Goal: Communication & Community: Answer question/provide support

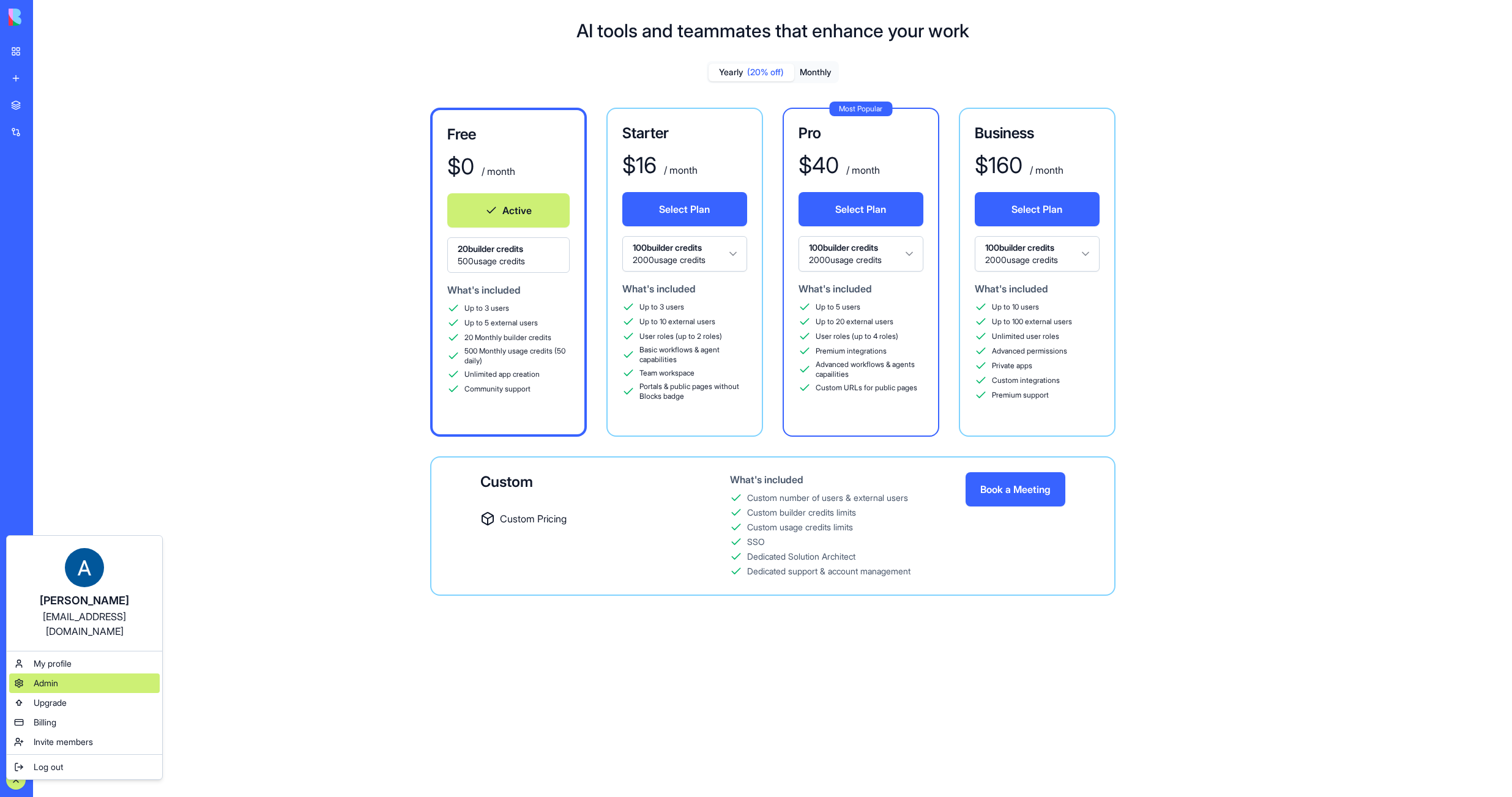
click at [46, 677] on span "Admin" at bounding box center [46, 683] width 24 height 13
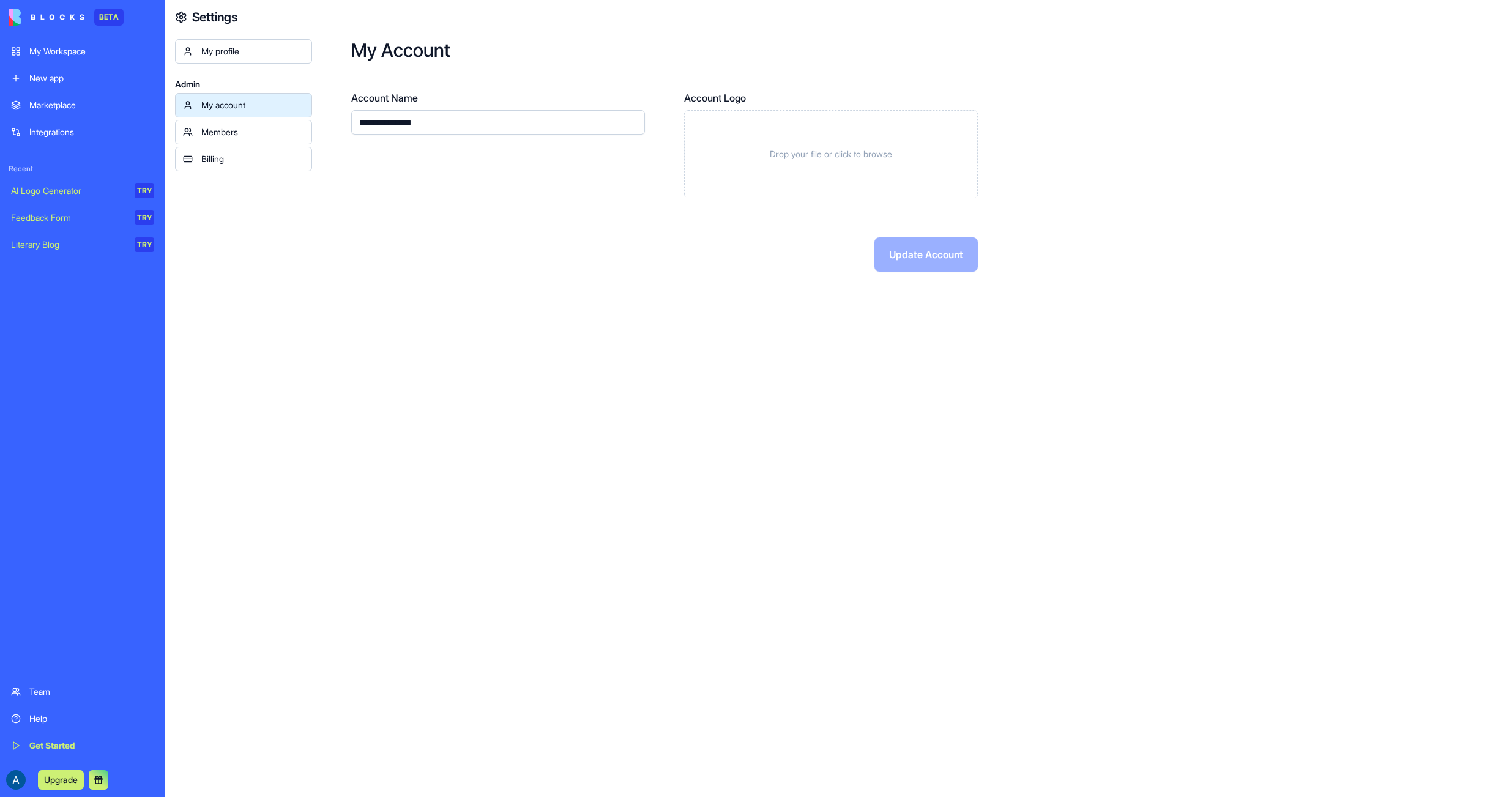
click at [266, 139] on link "Members" at bounding box center [243, 131] width 137 height 24
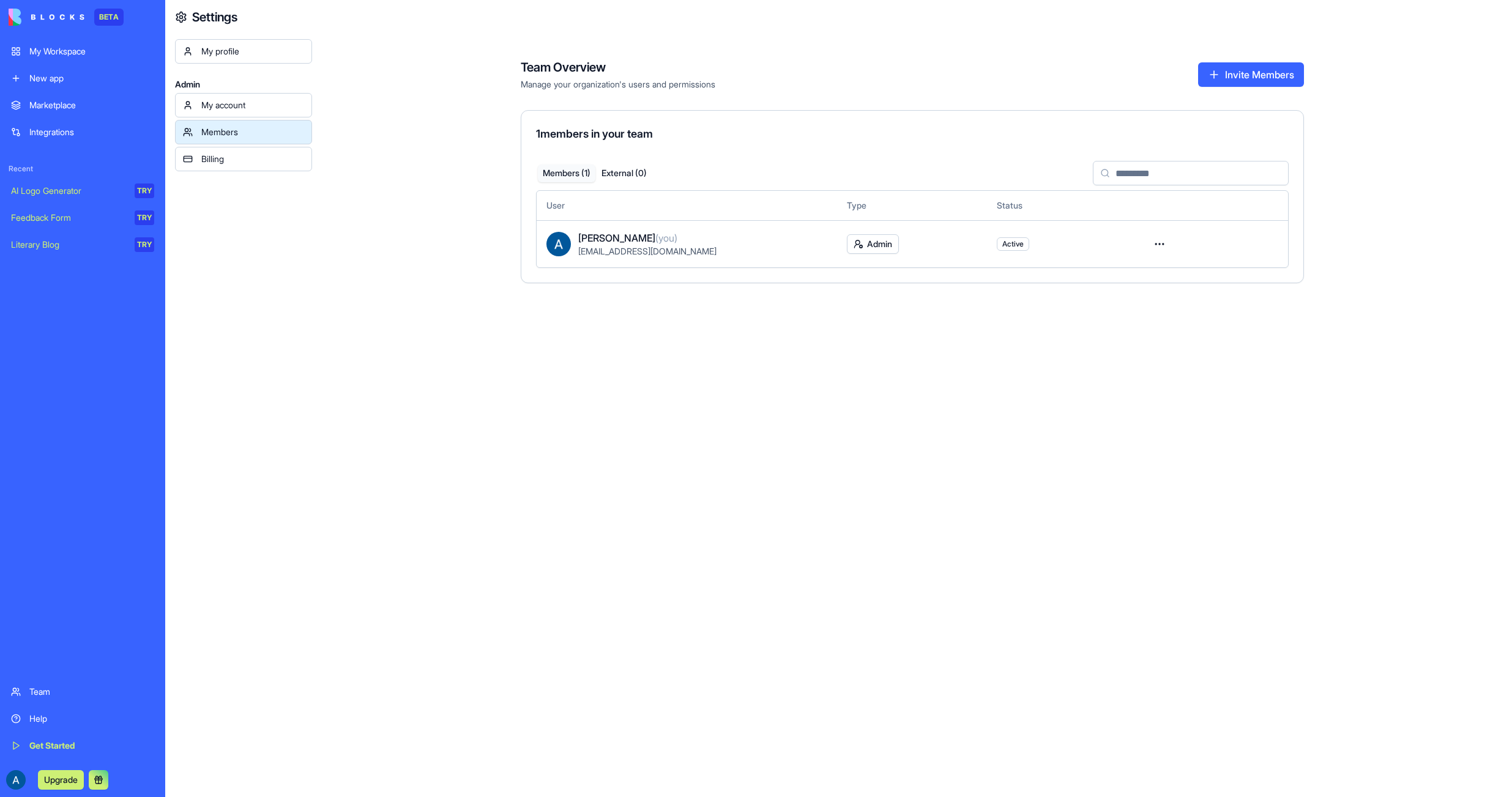
click at [260, 162] on div "Billing" at bounding box center [252, 159] width 103 height 13
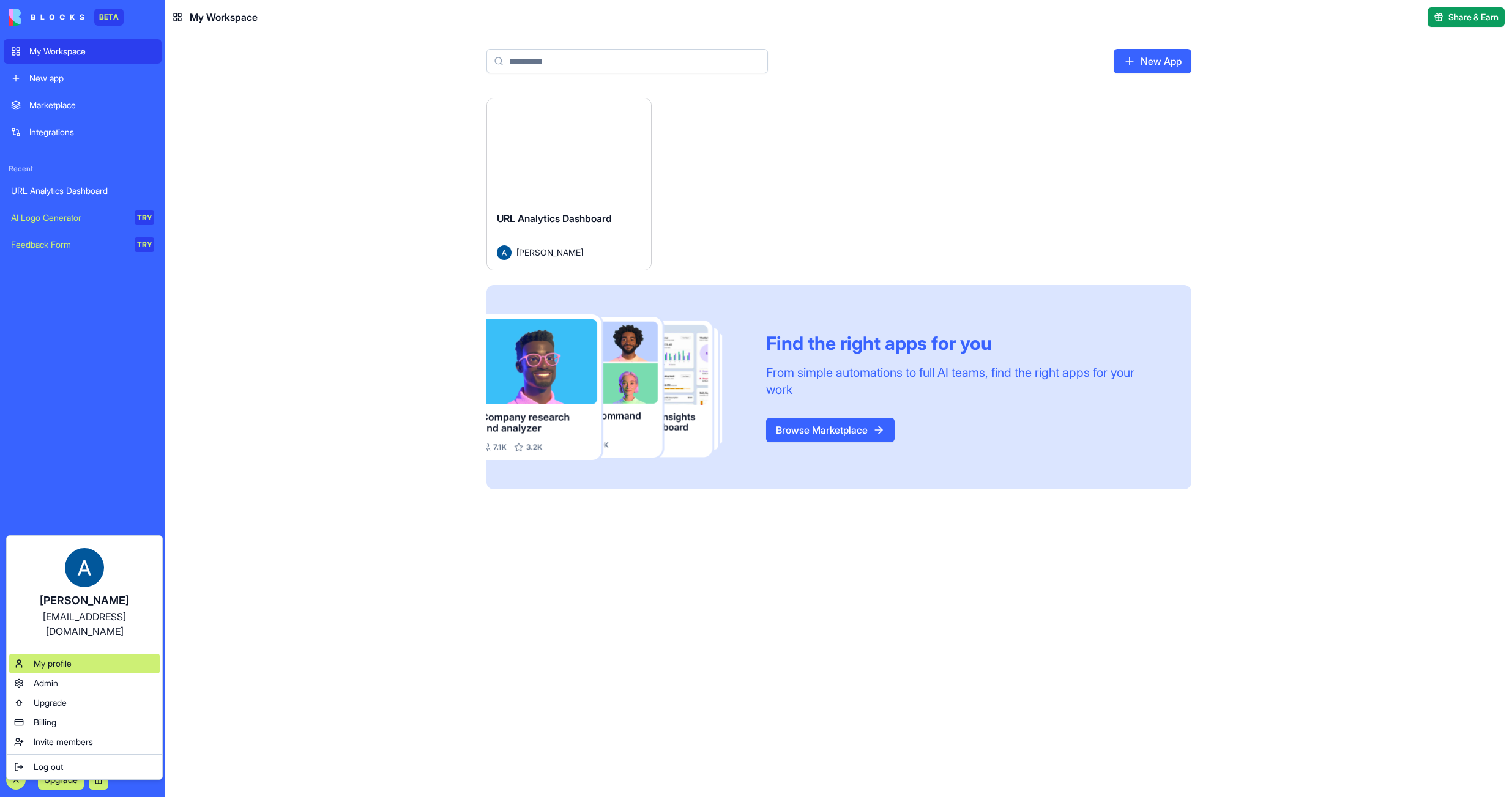
click at [62, 657] on span "My profile" at bounding box center [53, 664] width 38 height 13
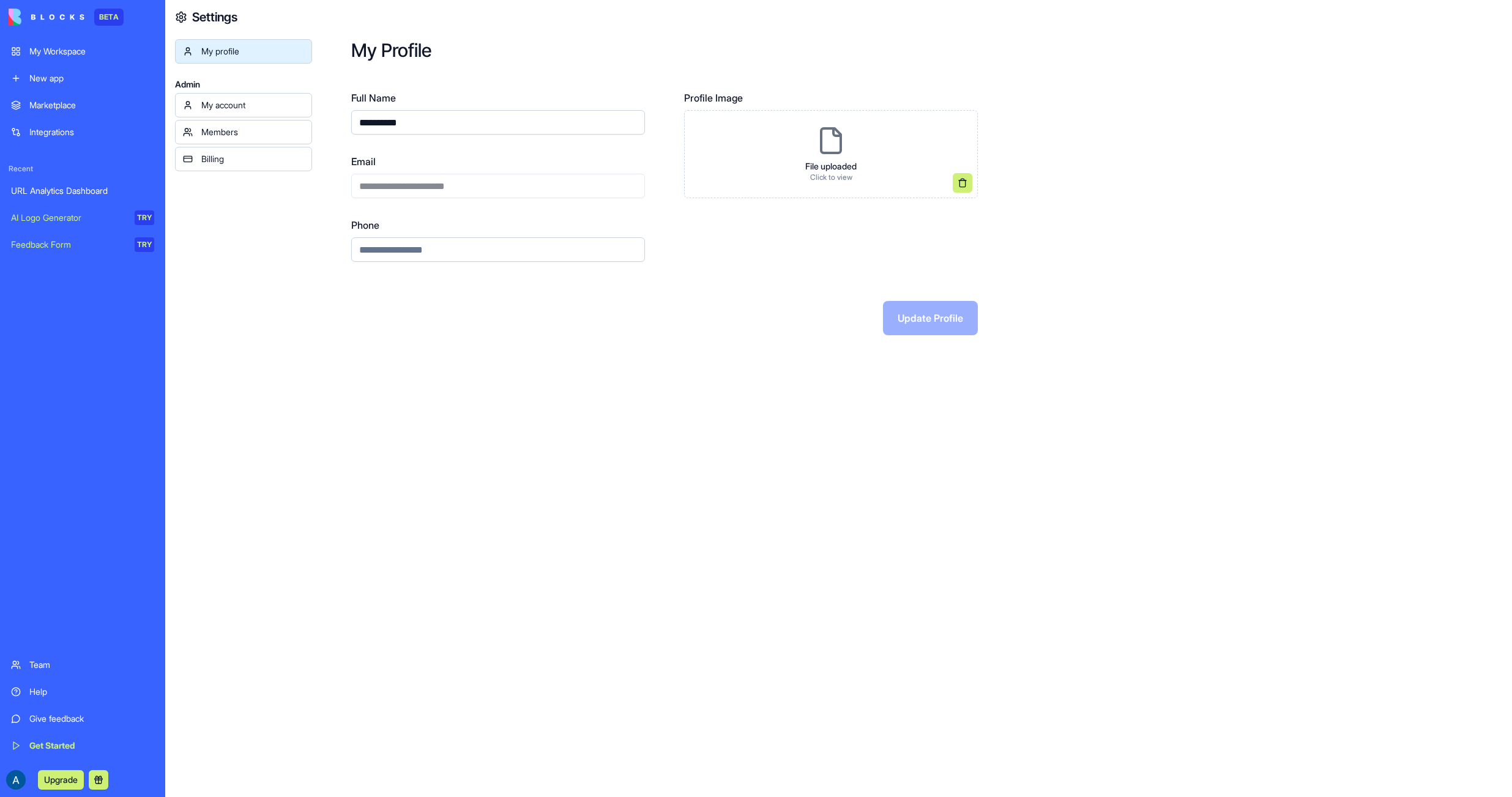
click at [232, 110] on div "My account" at bounding box center [252, 105] width 103 height 13
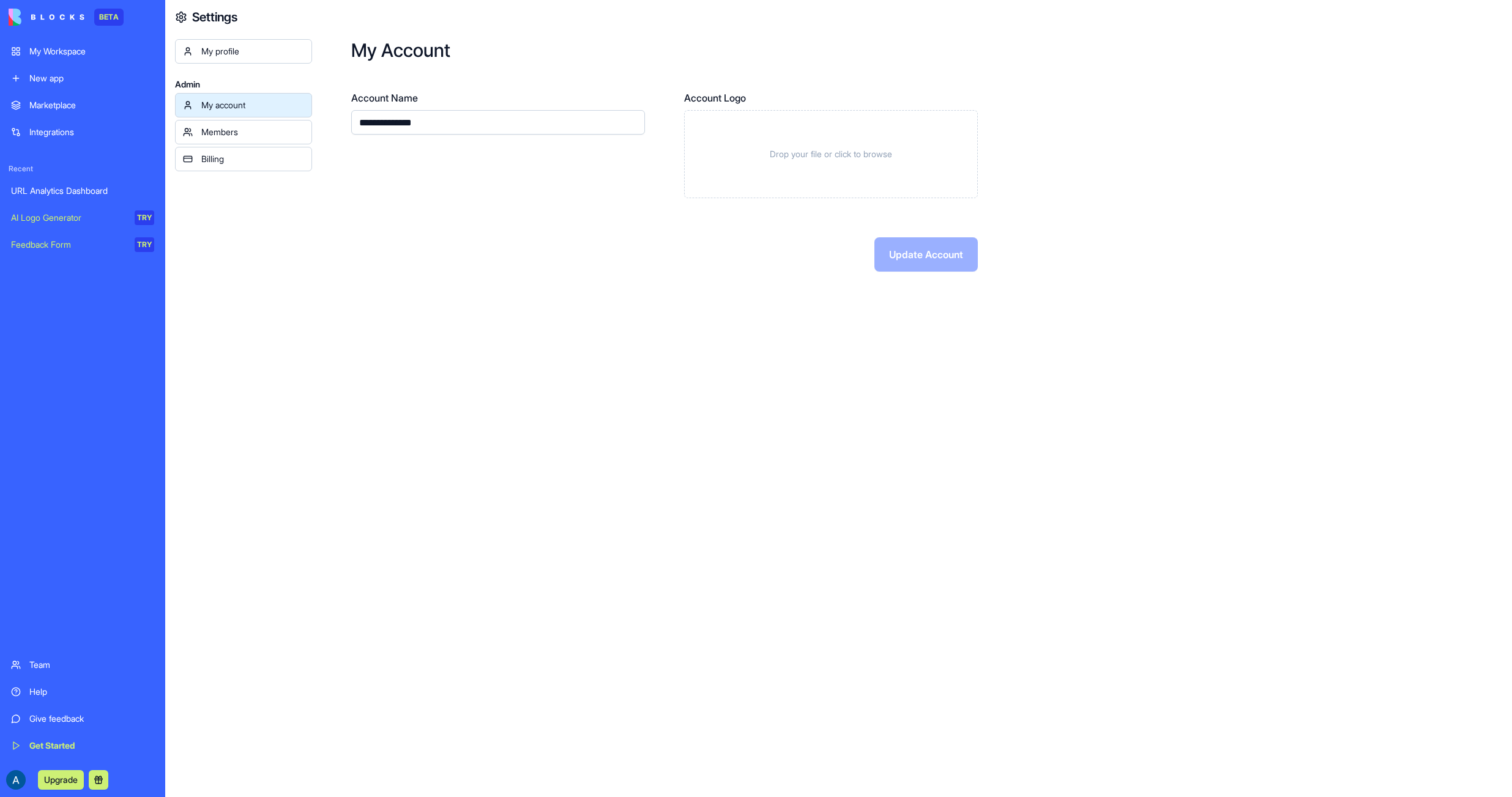
click at [229, 134] on div "Members" at bounding box center [252, 132] width 103 height 13
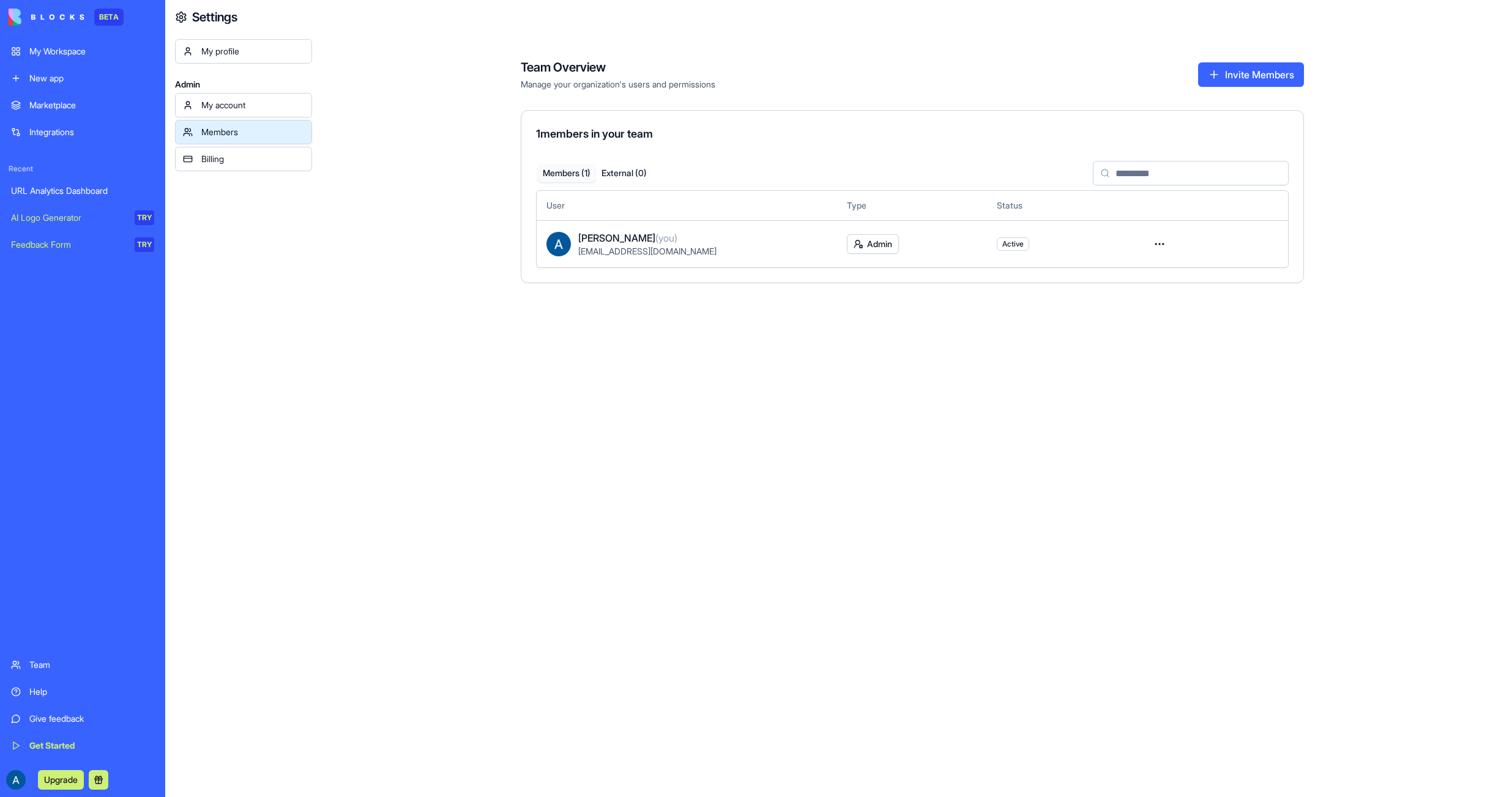
click at [225, 158] on div "Billing" at bounding box center [252, 159] width 103 height 13
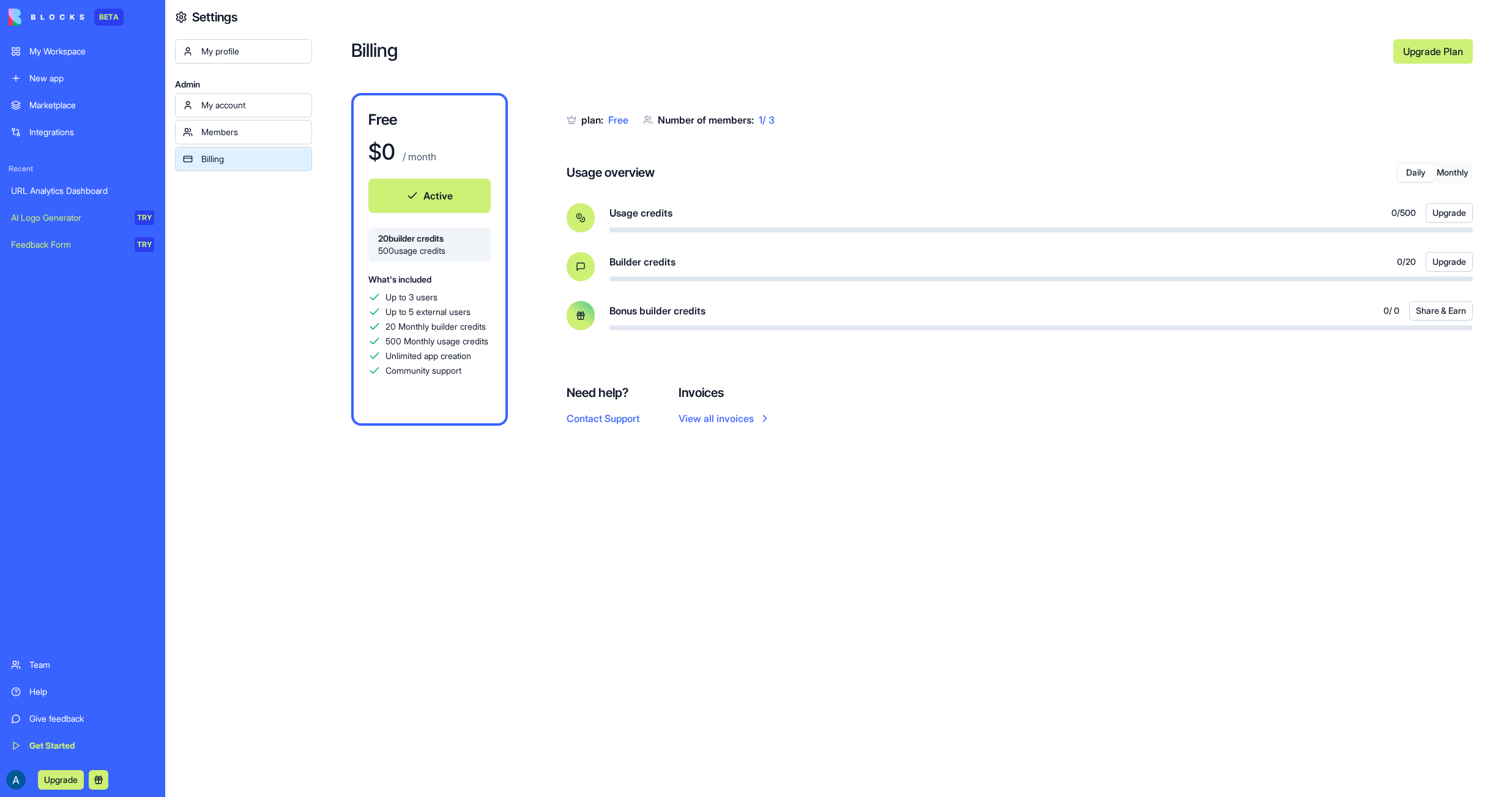
click at [37, 688] on div "Help" at bounding box center [91, 692] width 125 height 13
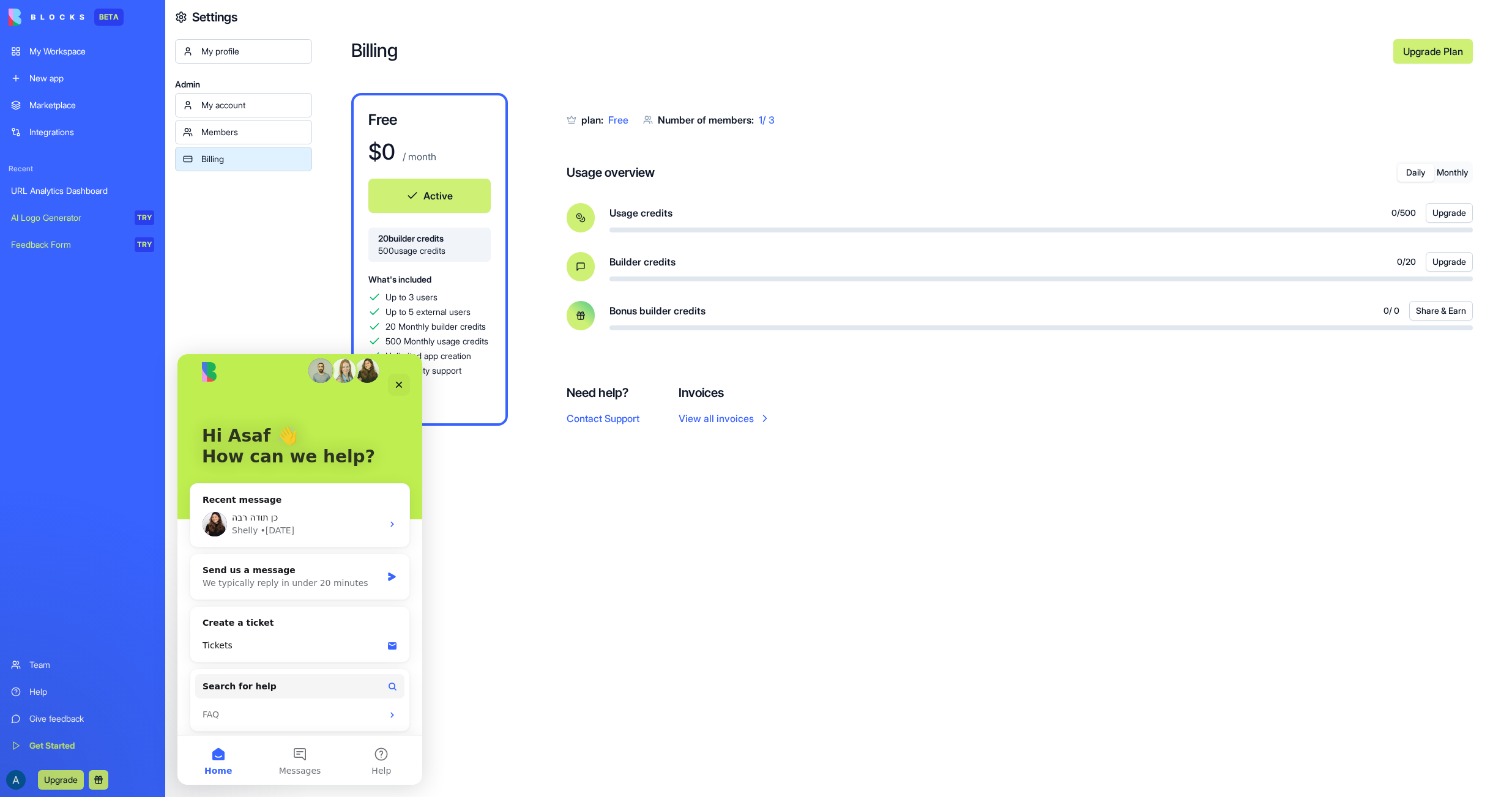
scroll to position [18, 0]
click at [346, 520] on div "כן תודה רבה" at bounding box center [307, 515] width 150 height 13
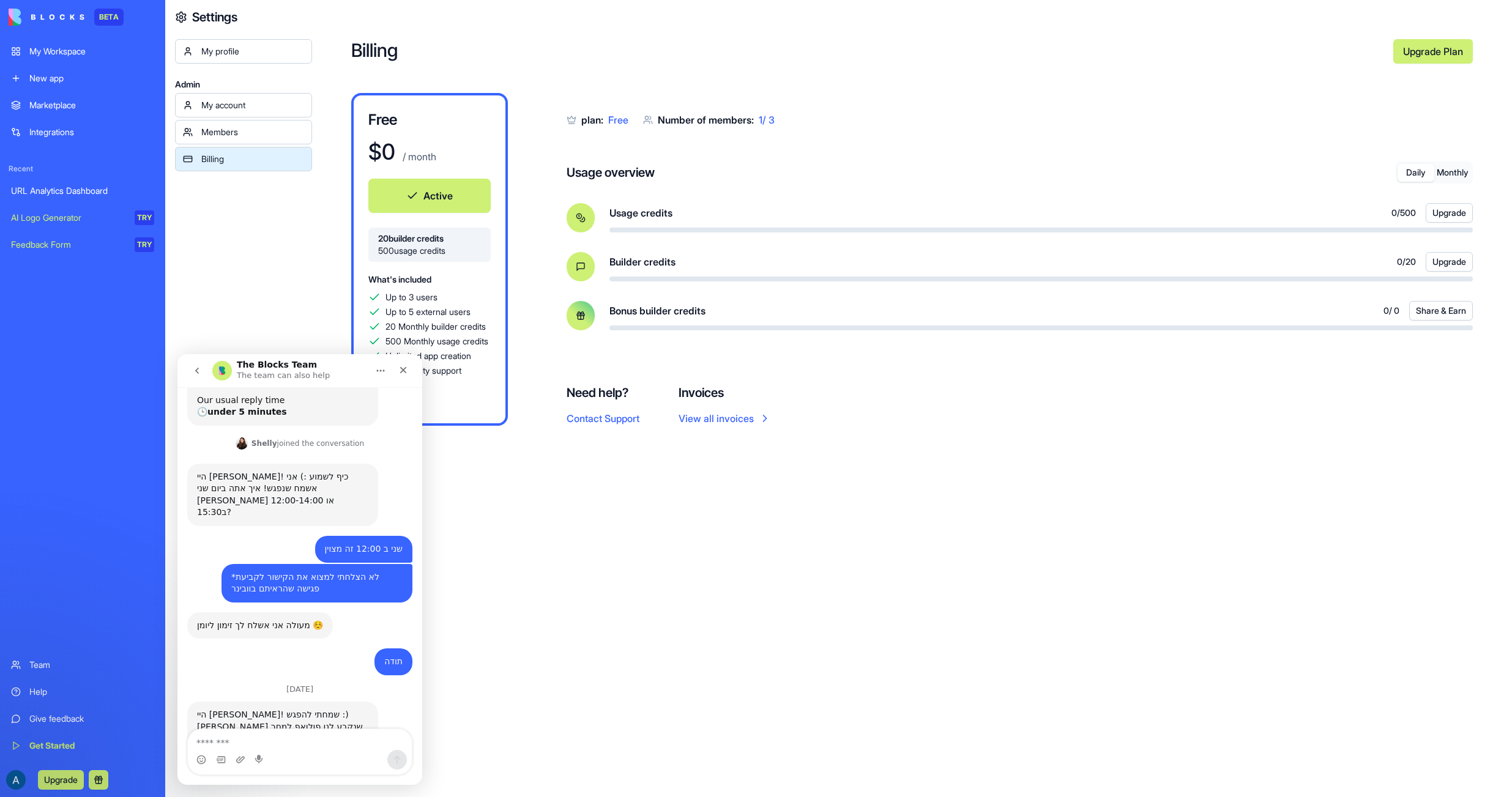
scroll to position [278, 0]
type textarea "*"
click at [247, 742] on textarea "Message…" at bounding box center [300, 739] width 224 height 21
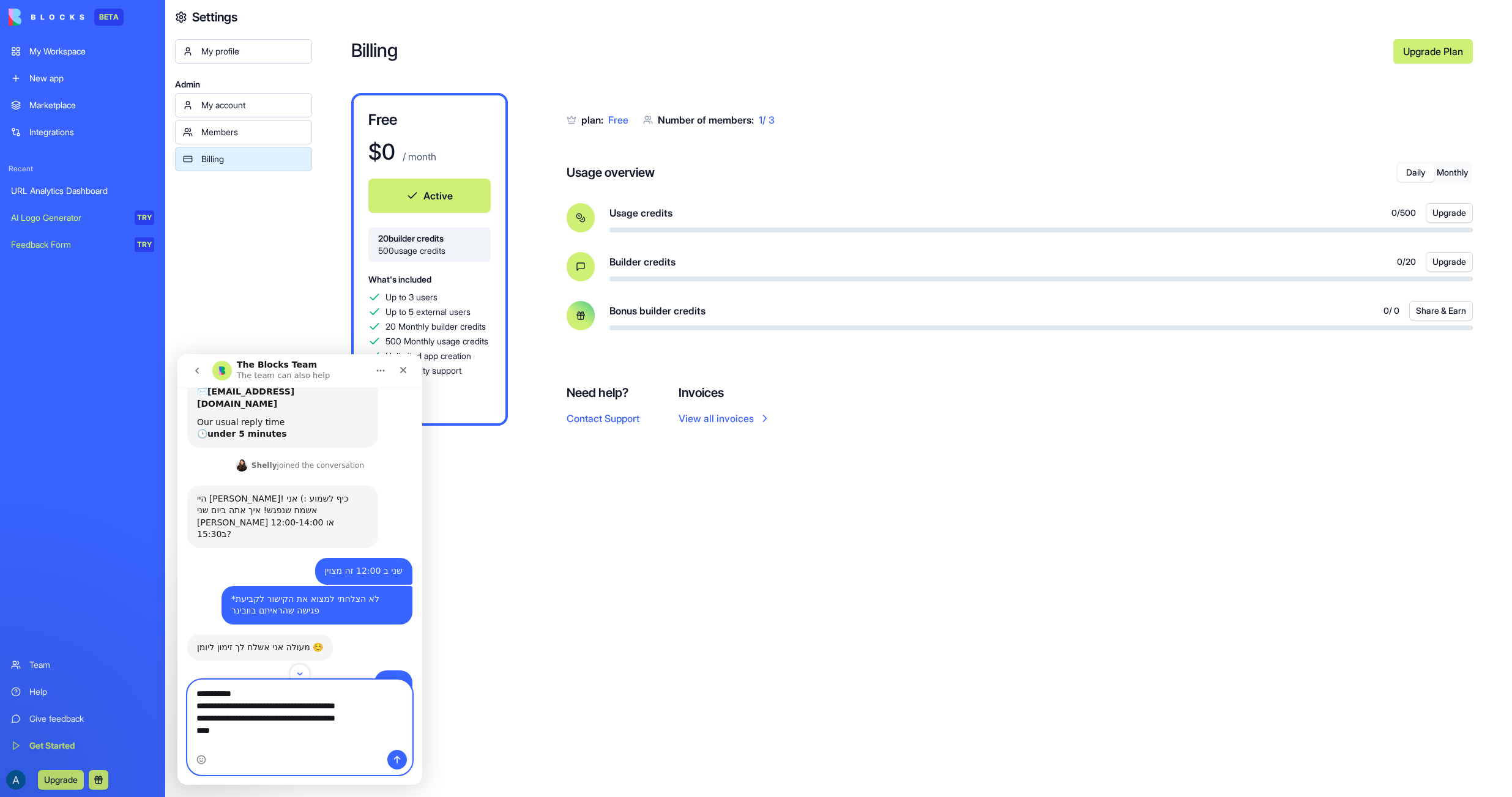
scroll to position [314, 0]
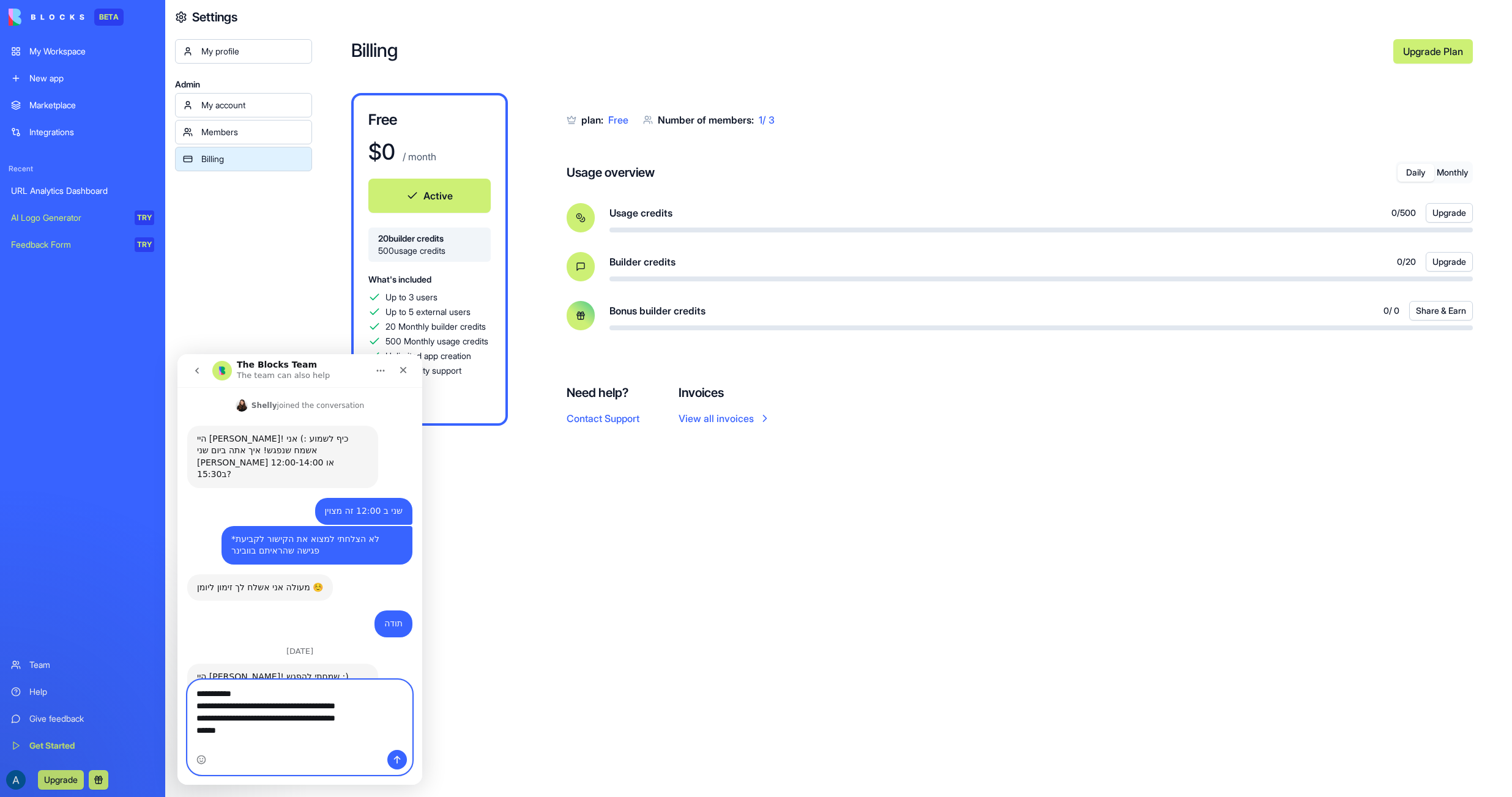
type textarea "**********"
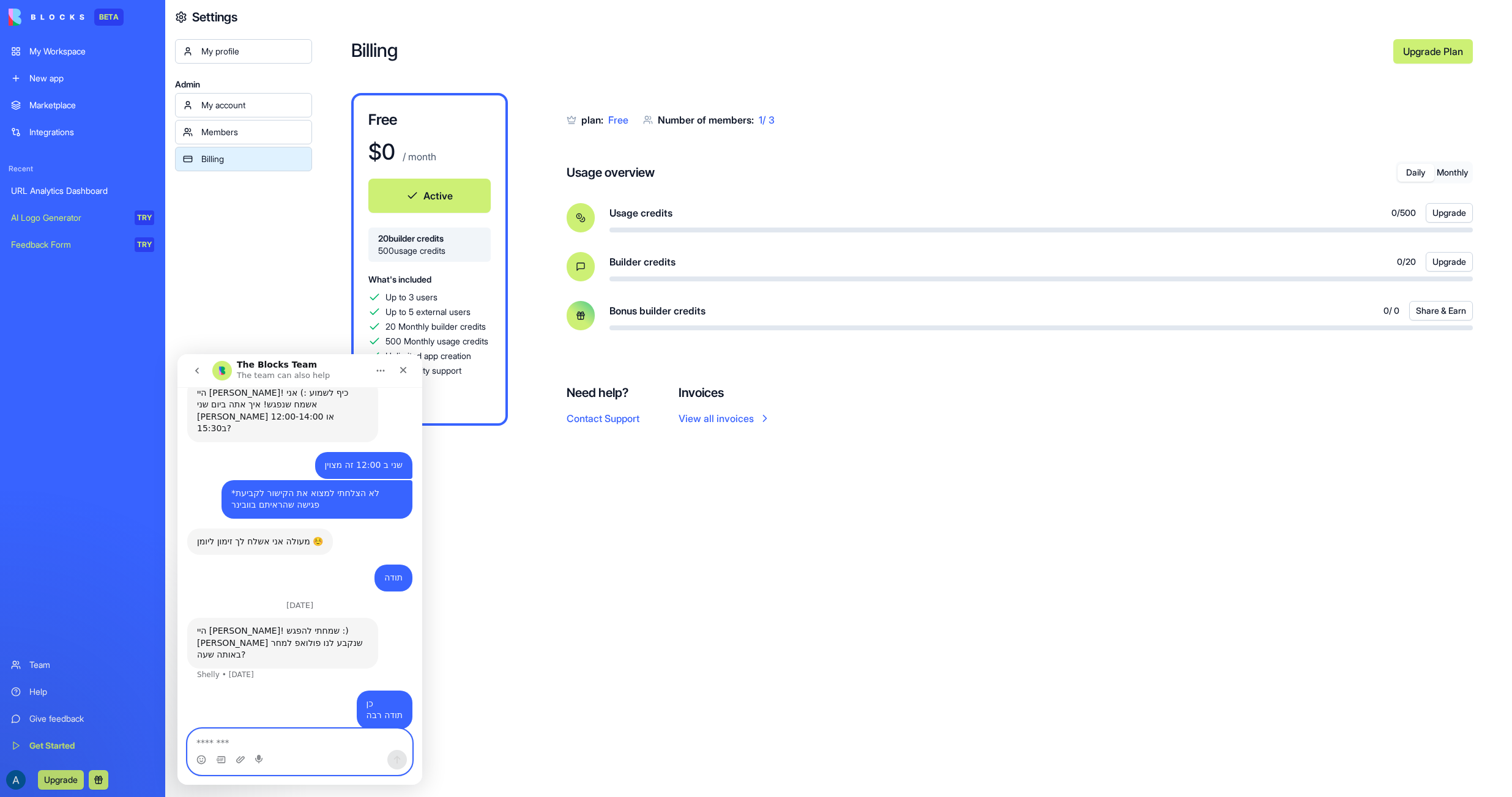
scroll to position [367, 0]
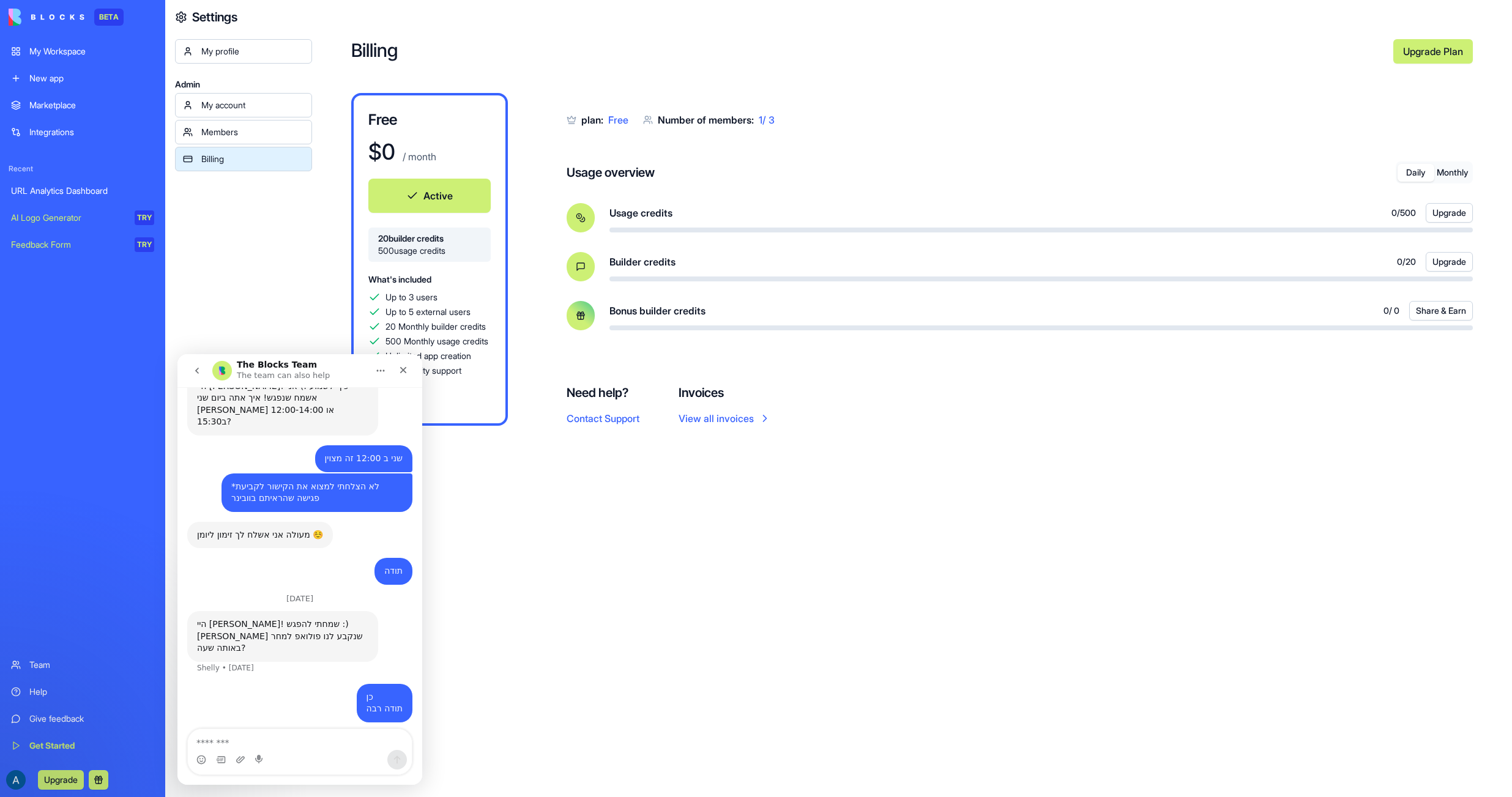
click at [35, 700] on link "Help" at bounding box center [83, 691] width 158 height 24
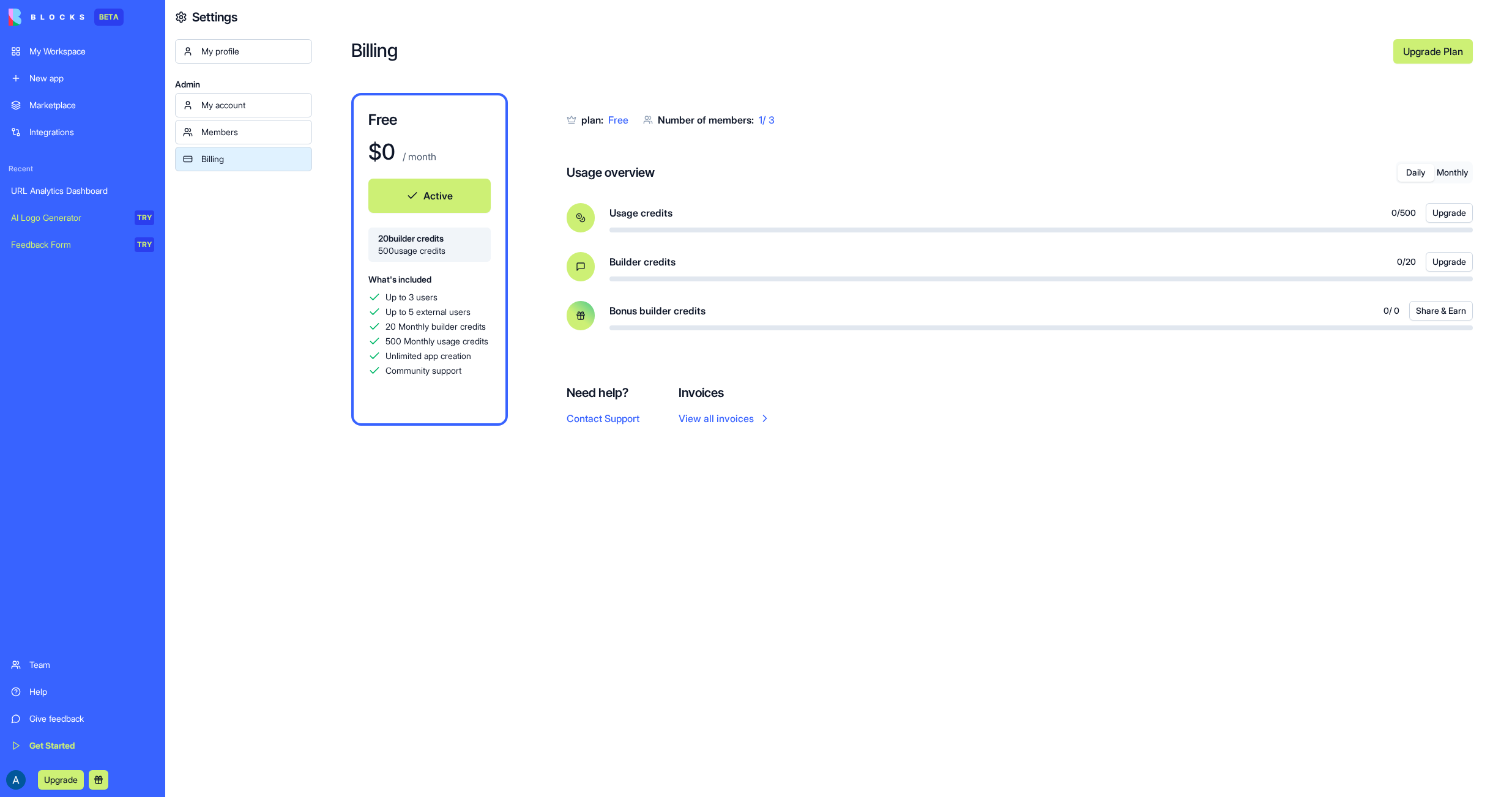
click at [36, 697] on div "Help" at bounding box center [91, 692] width 125 height 13
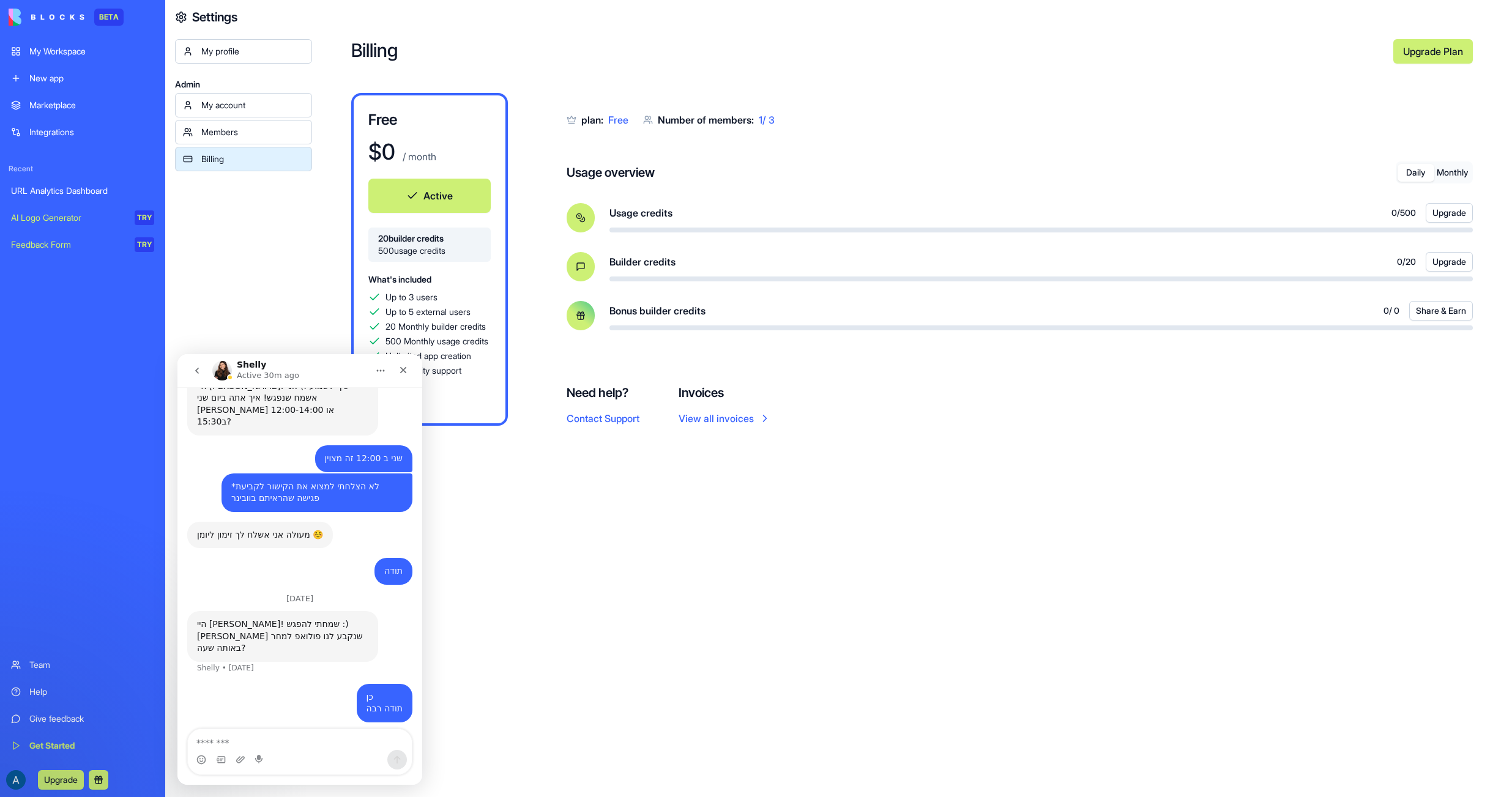
click at [199, 371] on icon "go back" at bounding box center [197, 371] width 10 height 10
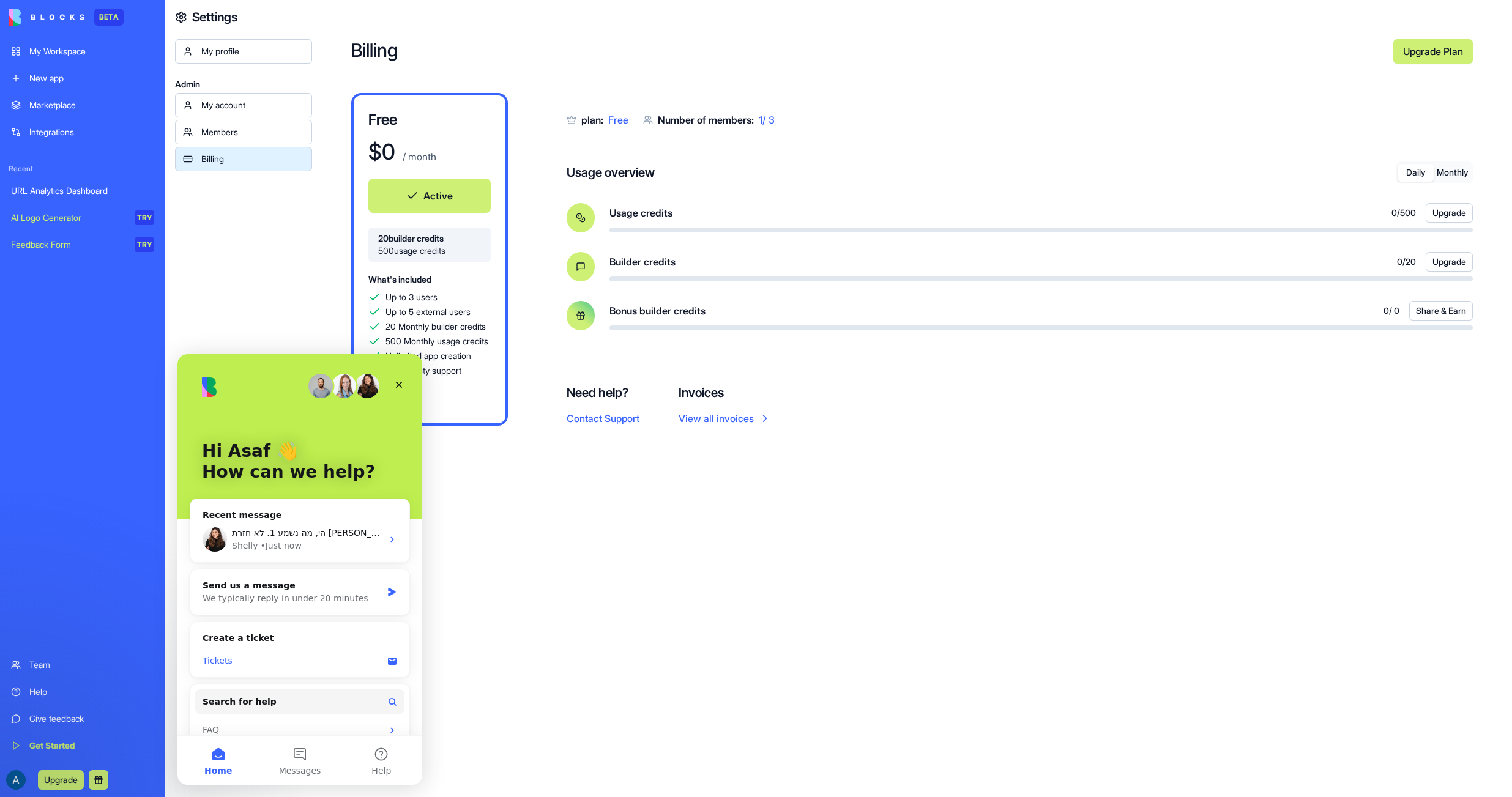
scroll to position [18, 0]
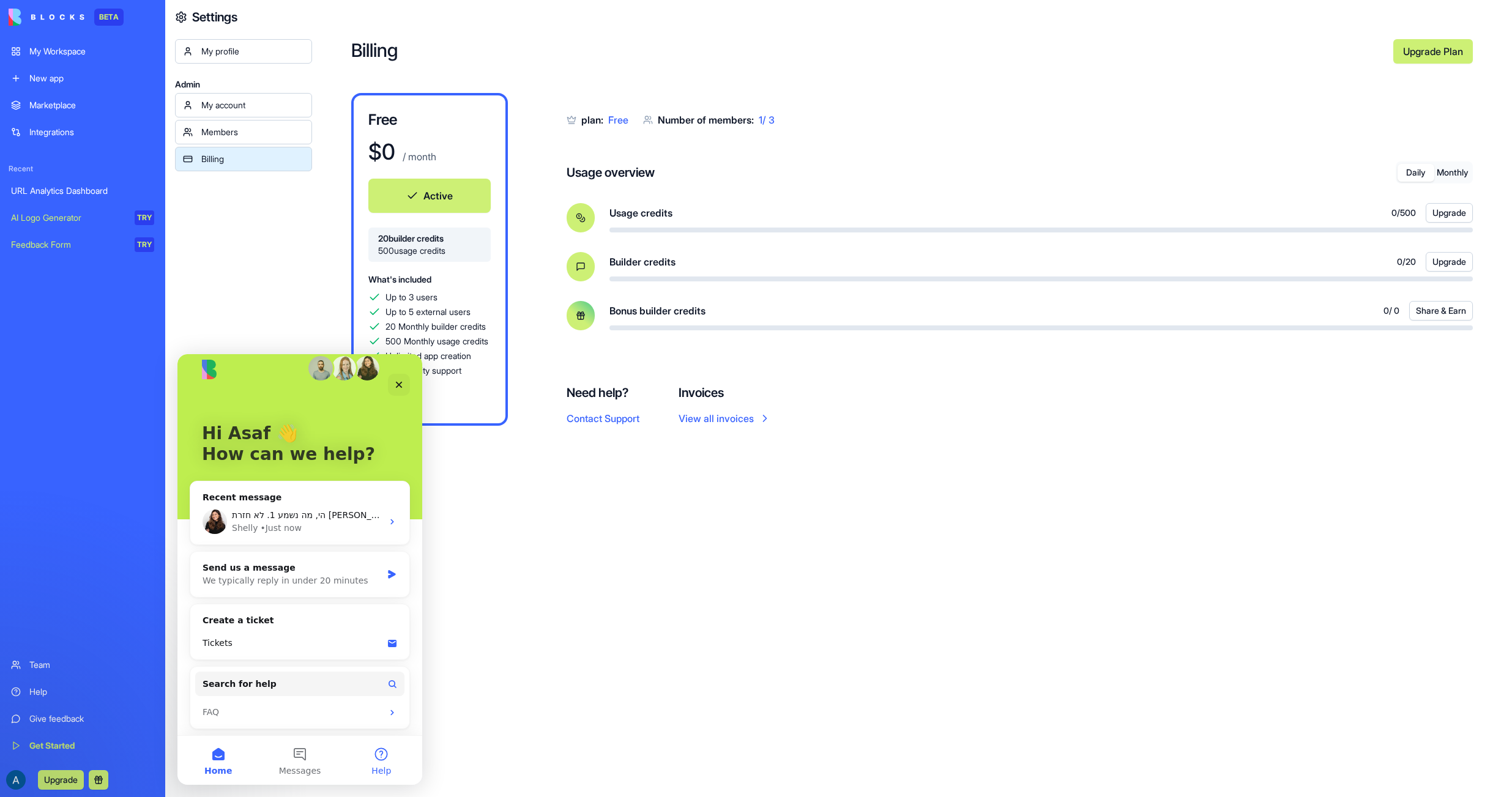
click at [385, 753] on button "Help" at bounding box center [381, 760] width 81 height 49
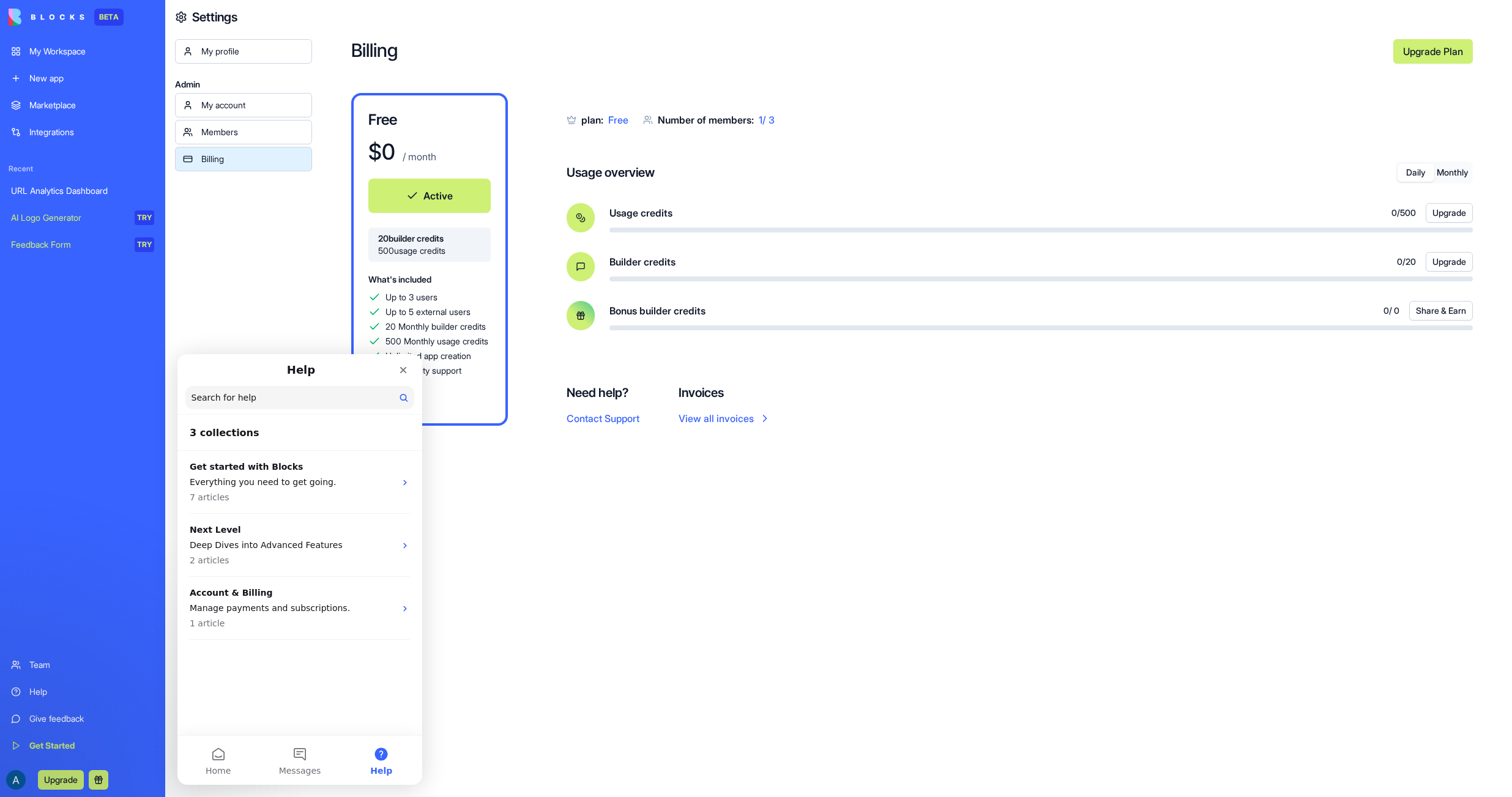
click at [45, 47] on div "My Workspace" at bounding box center [91, 51] width 125 height 13
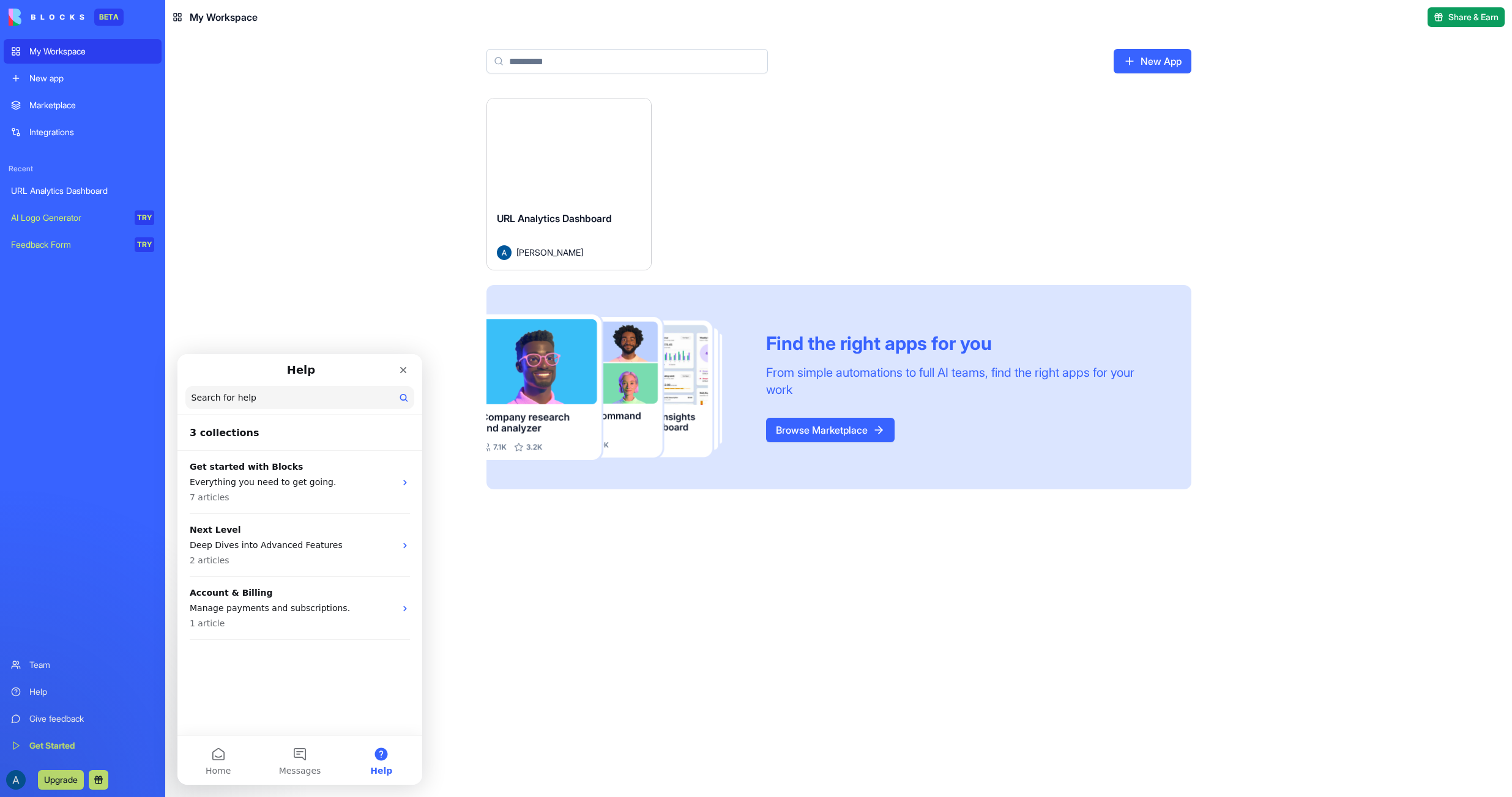
click at [1466, 24] on button "Share & Earn" at bounding box center [1466, 17] width 77 height 19
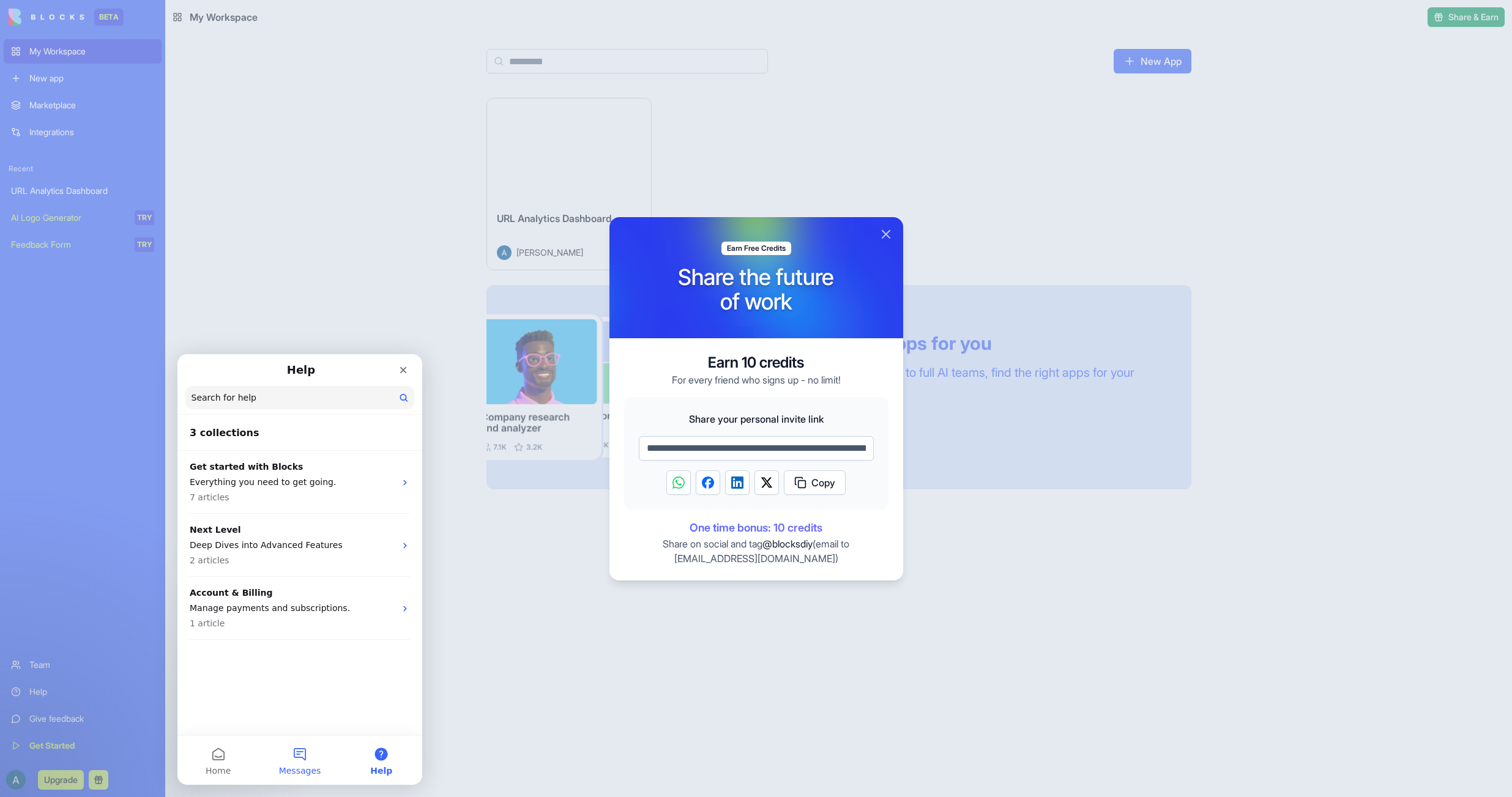
click at [300, 759] on button "Messages" at bounding box center [299, 760] width 81 height 49
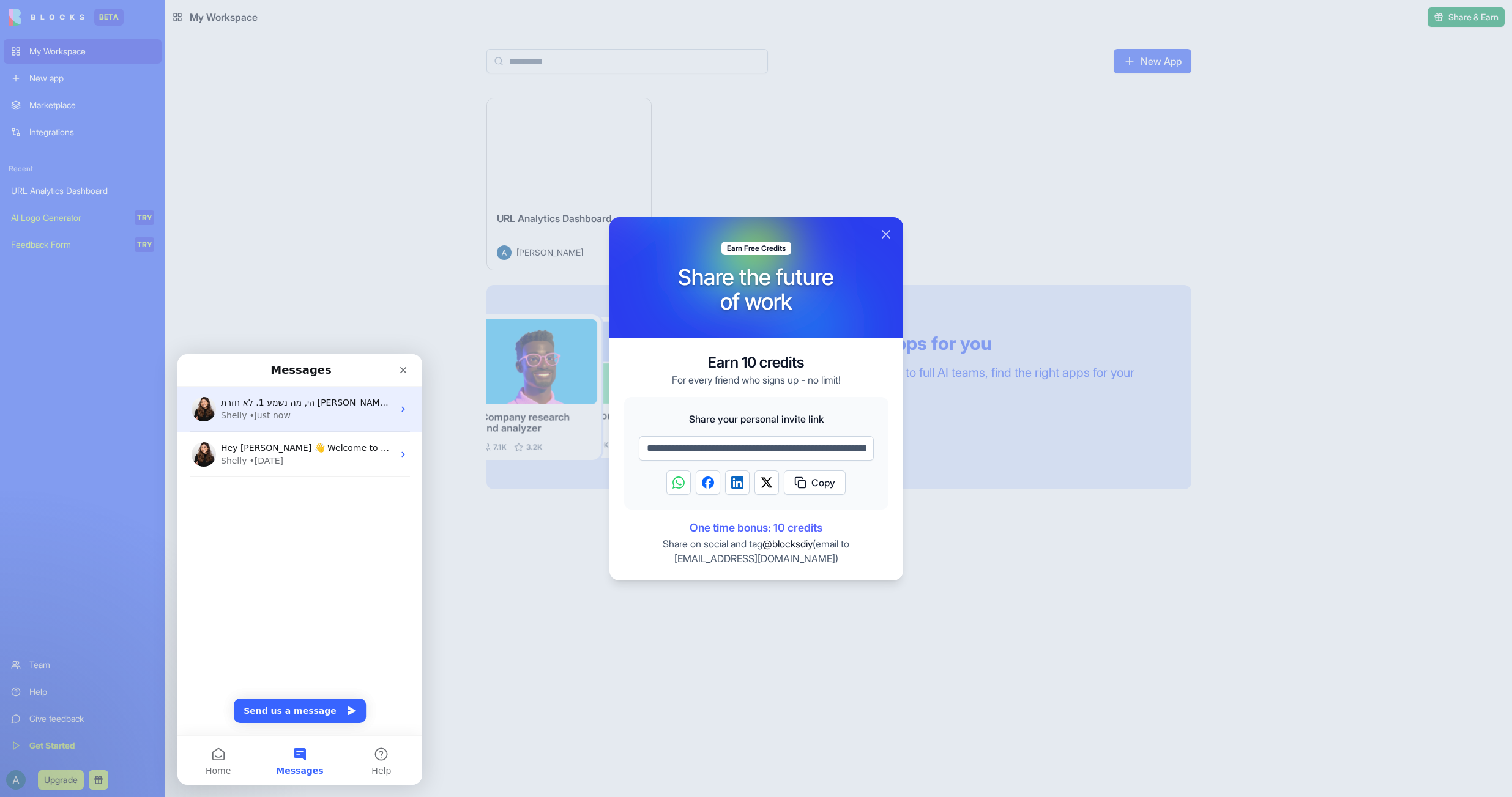
click at [341, 399] on span "הי, מה נשמע 1. לא חזרת [PERSON_NAME] בנוגע לתמחור לעמותה (עדות 710) 2. אמרת שיש…" at bounding box center [479, 403] width 515 height 10
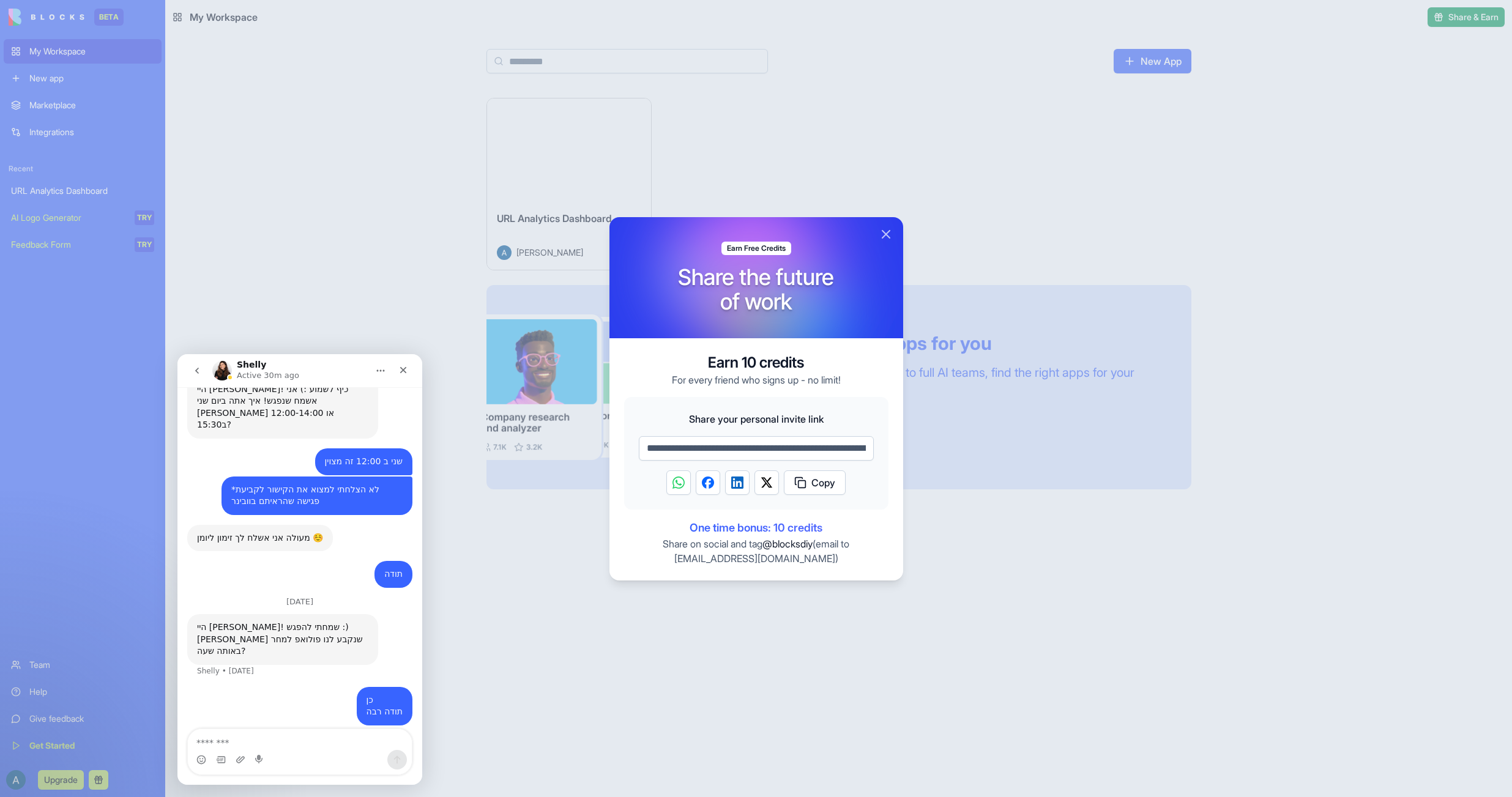
scroll to position [367, 0]
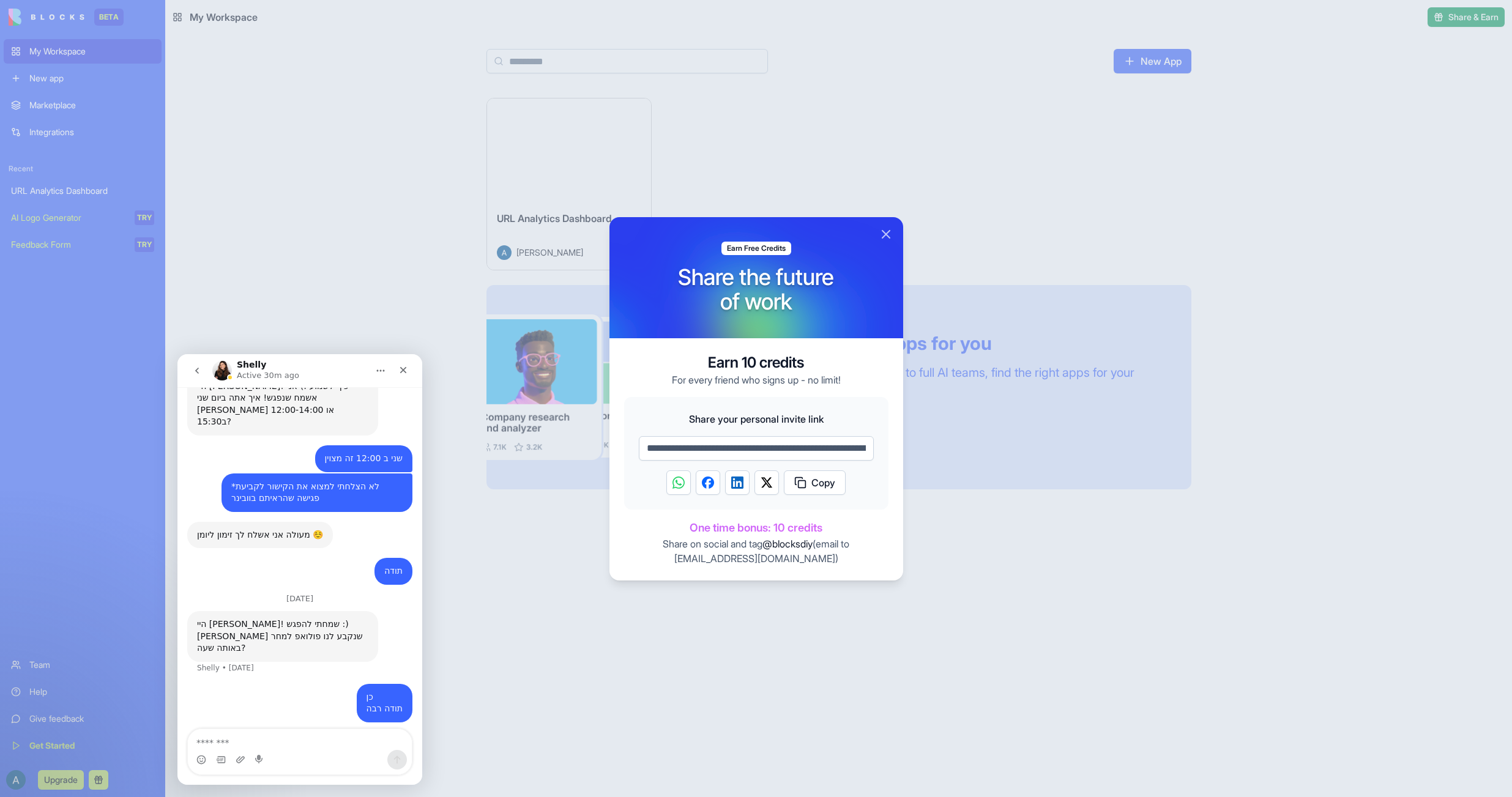
click at [296, 742] on textarea "Message…" at bounding box center [300, 739] width 224 height 21
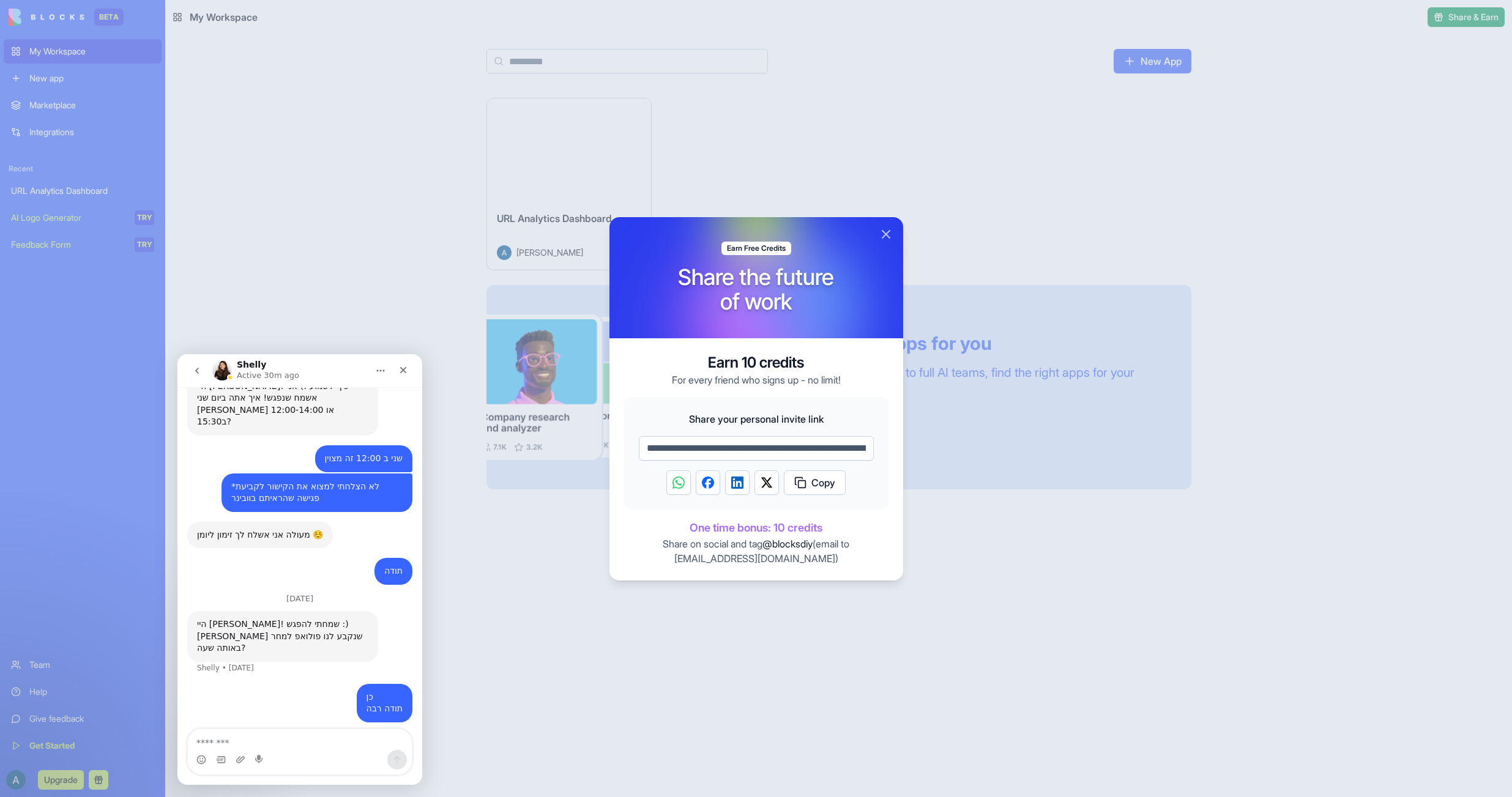
click at [345, 756] on div "הי, מה נשמע 1. לא חזרת [PERSON_NAME] בנוגע לתמחור לעמותה (עדות 710) 2. אמרת שיש…" at bounding box center [317, 792] width 172 height 72
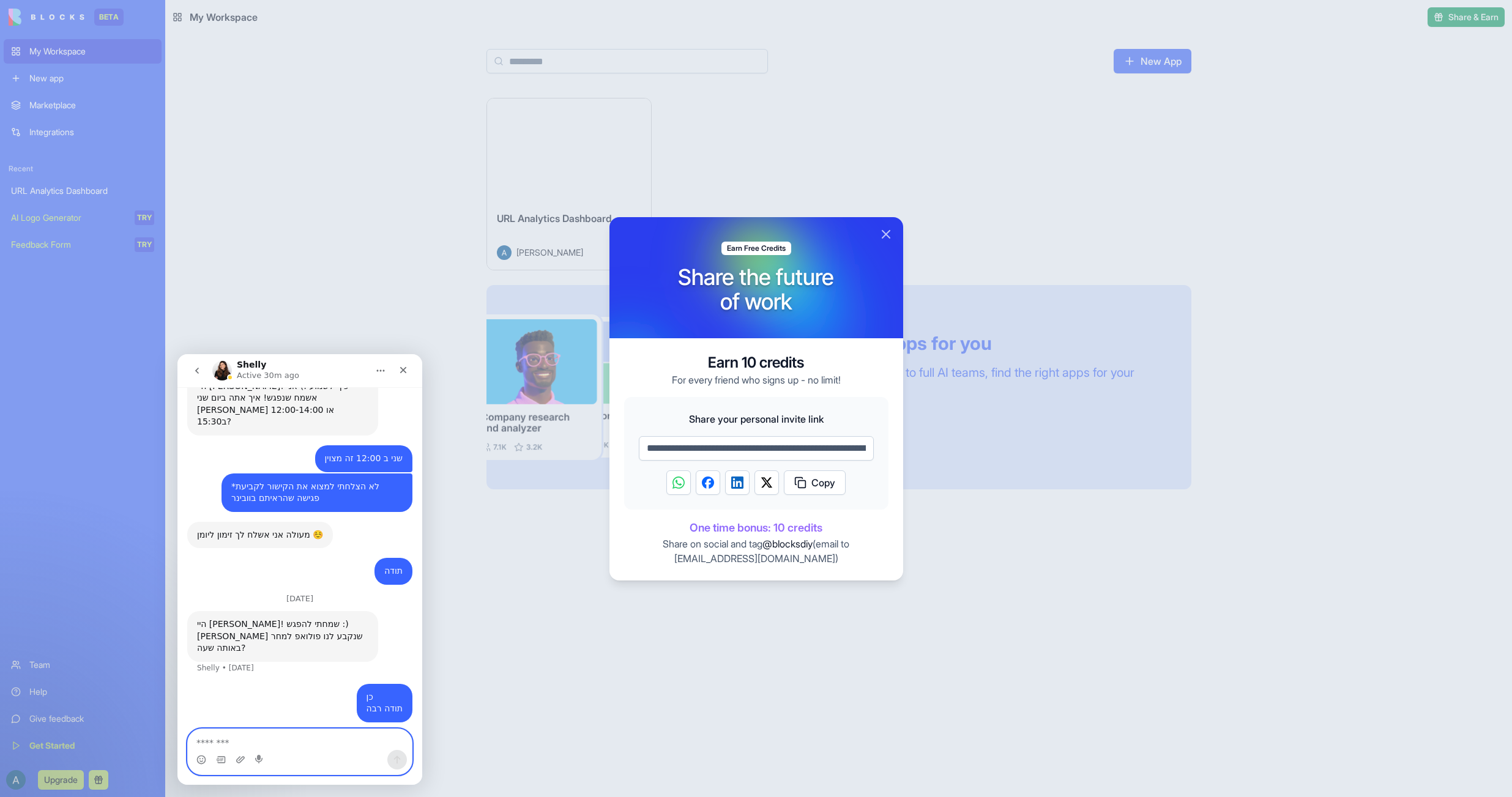
click at [309, 745] on textarea "Message…" at bounding box center [300, 739] width 224 height 21
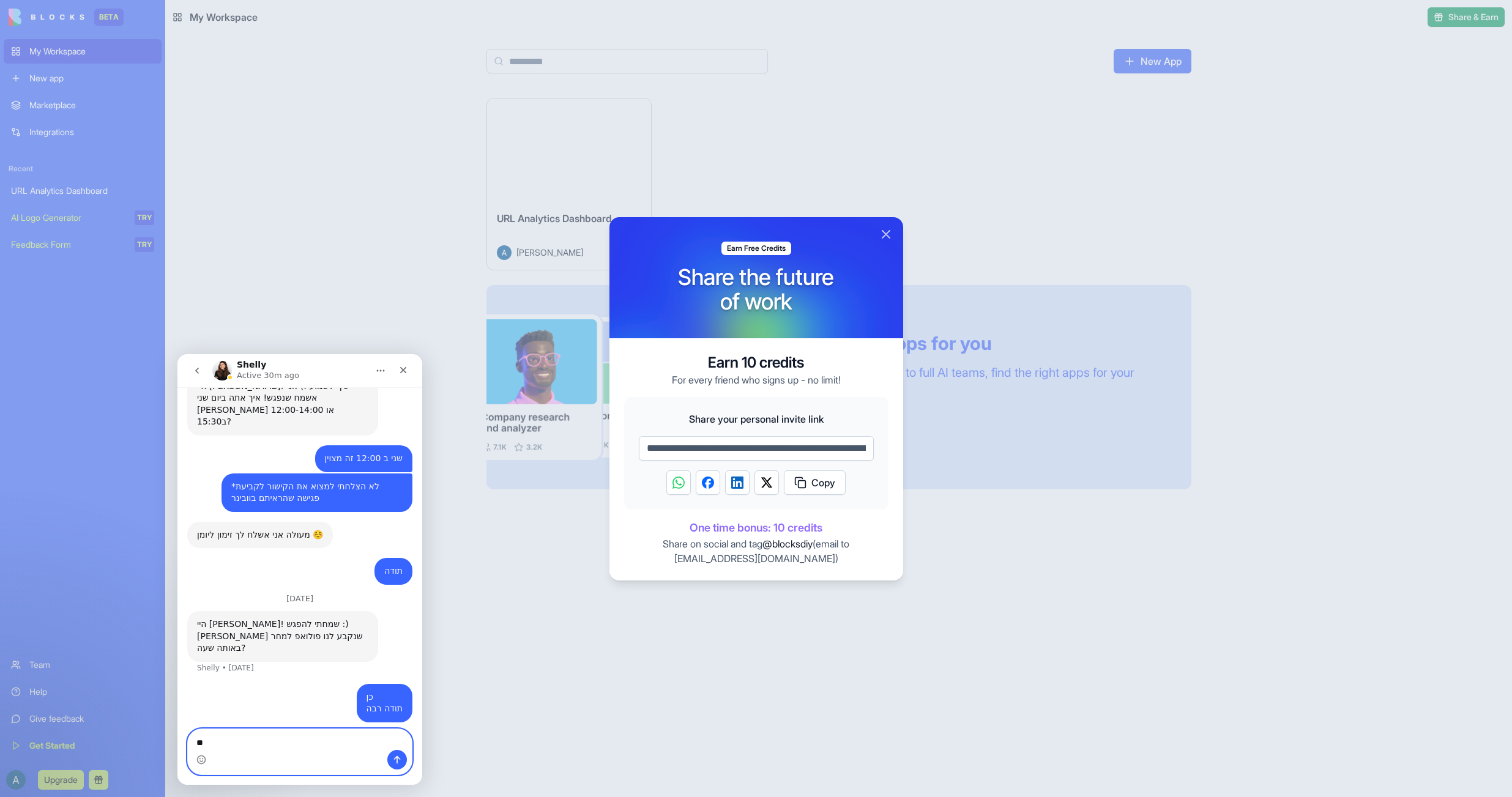
type textarea "*"
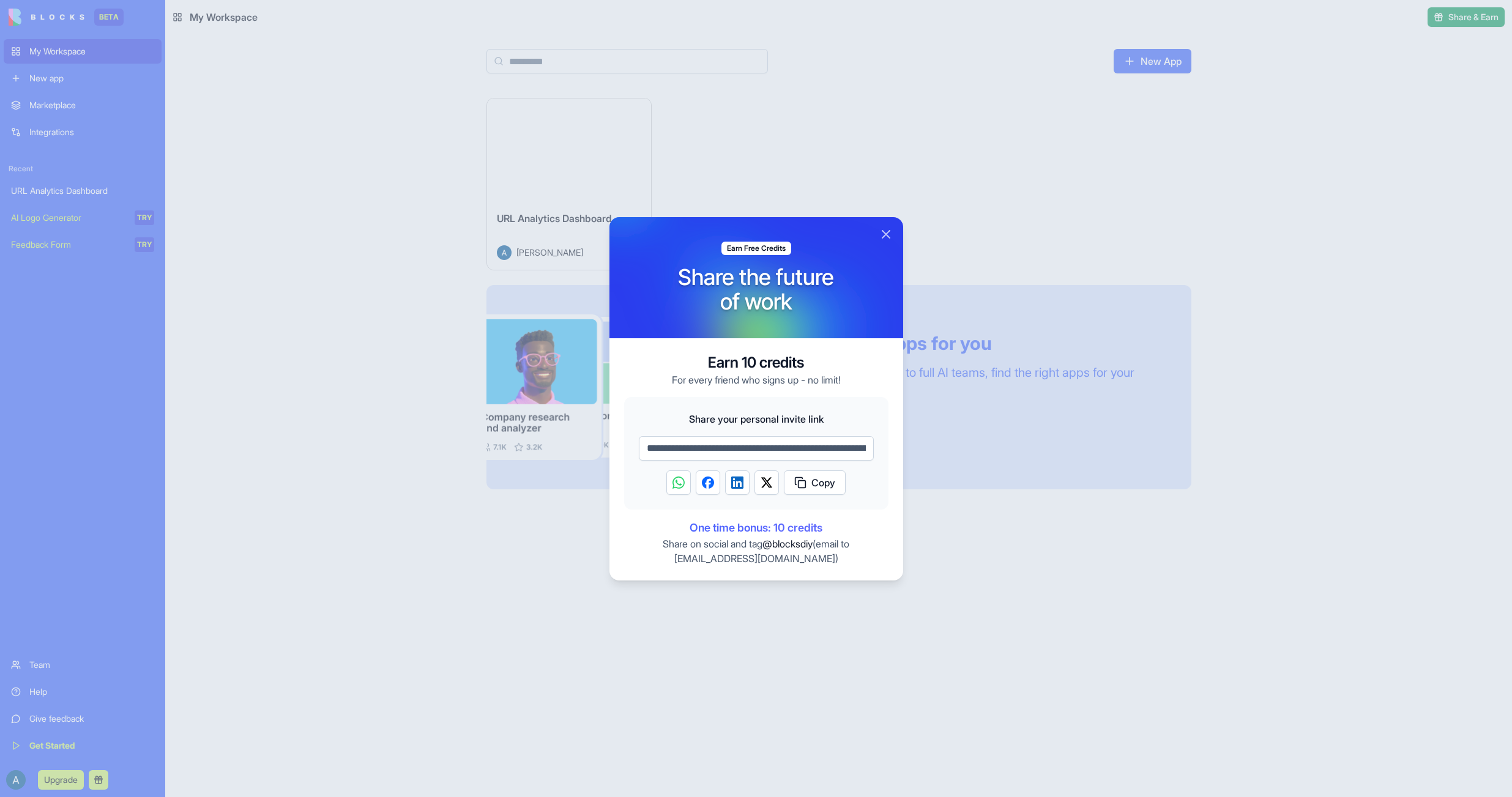
click at [764, 659] on div at bounding box center [756, 398] width 1512 height 797
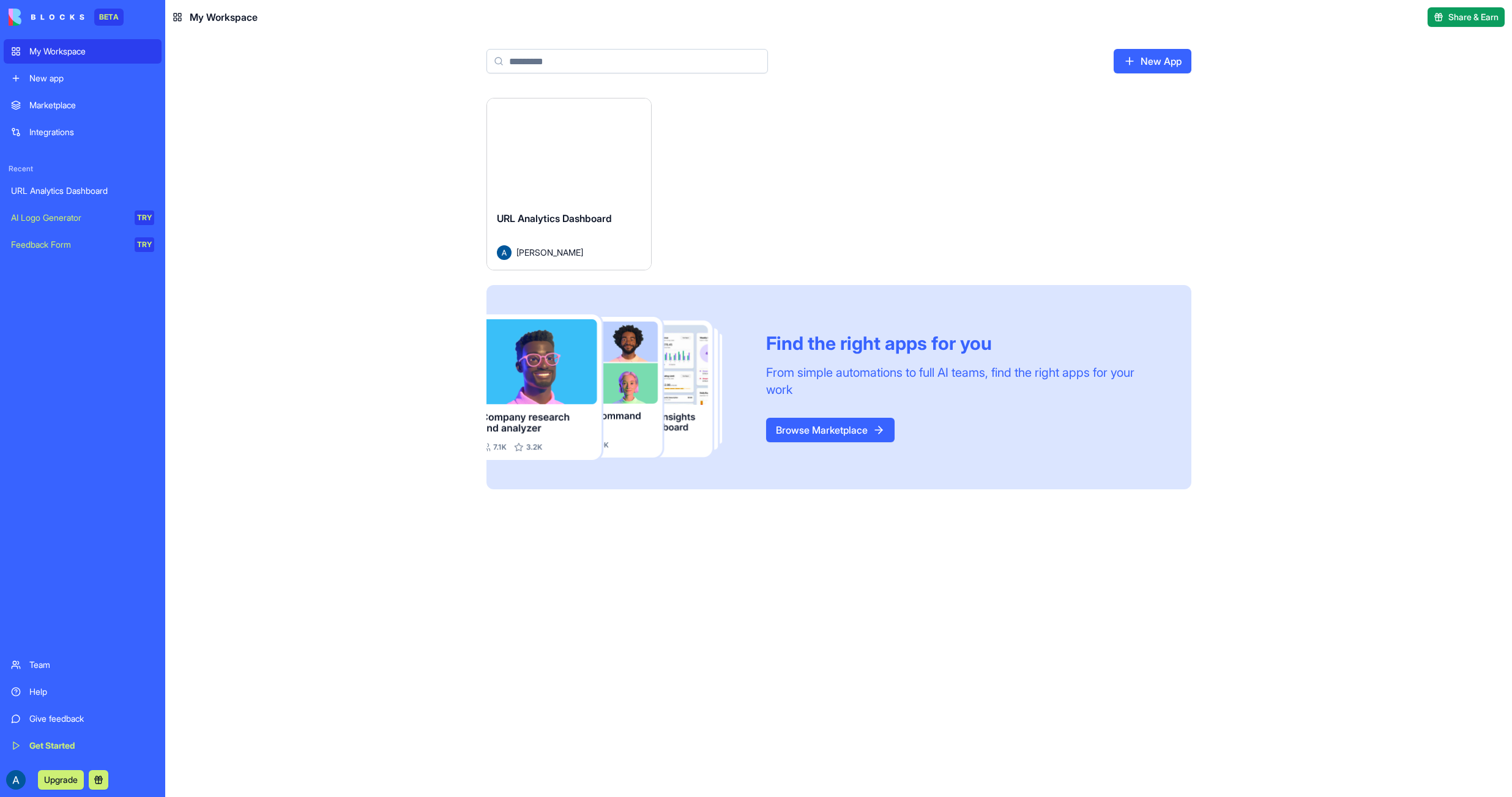
click at [81, 120] on link "Integrations" at bounding box center [83, 131] width 158 height 24
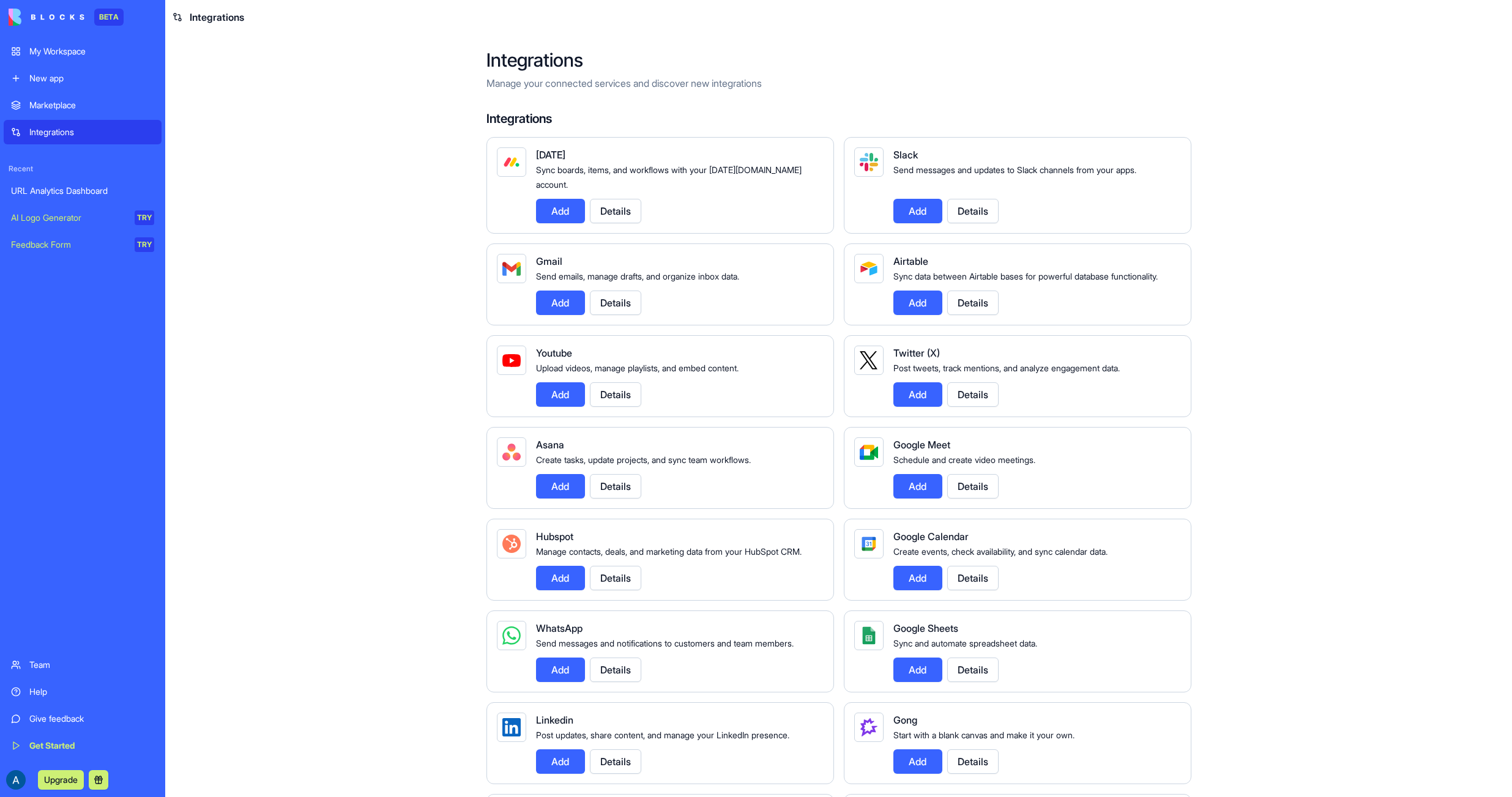
click at [624, 682] on button "Details" at bounding box center [616, 669] width 51 height 24
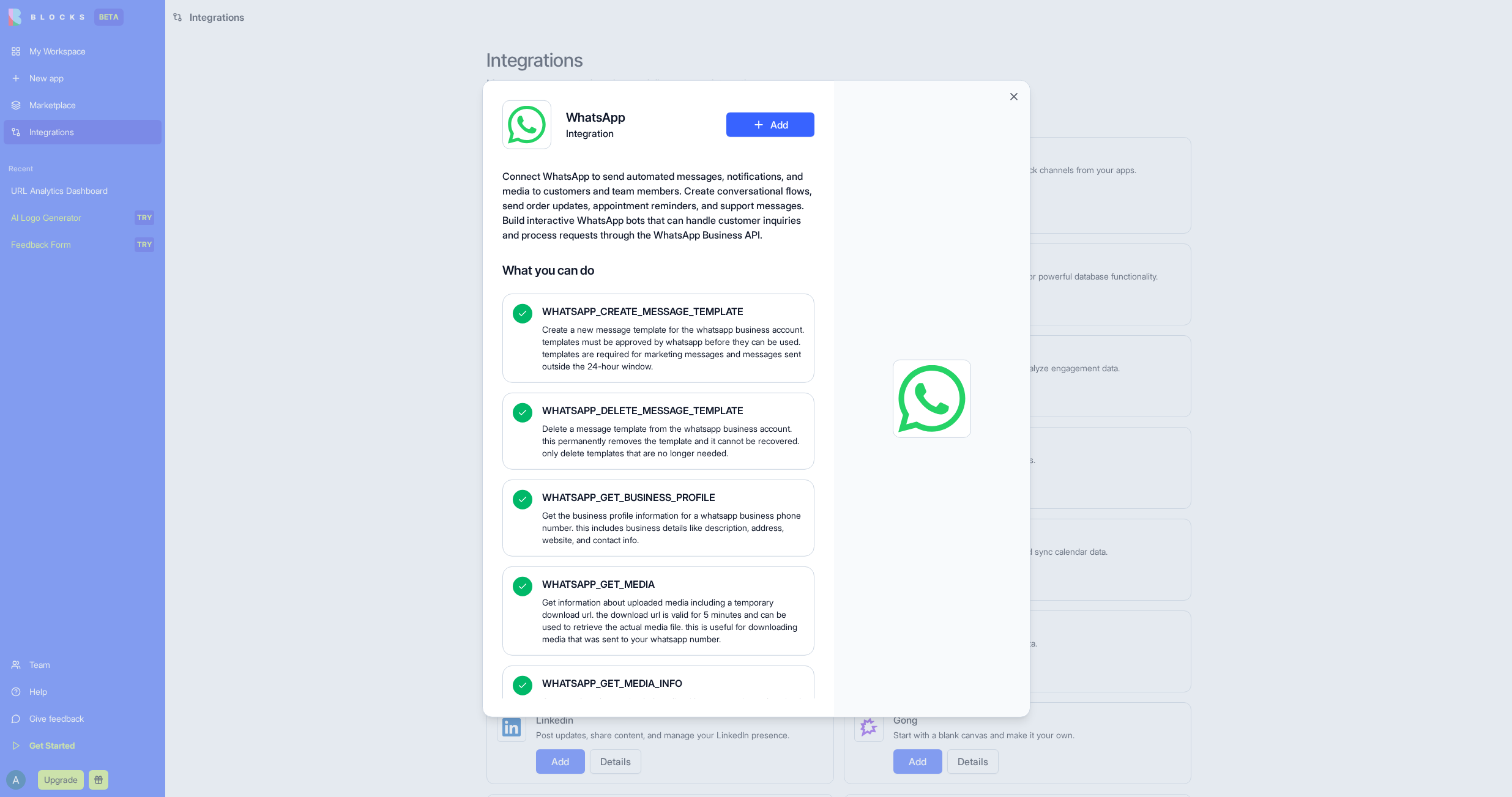
click at [394, 388] on div at bounding box center [756, 398] width 1512 height 797
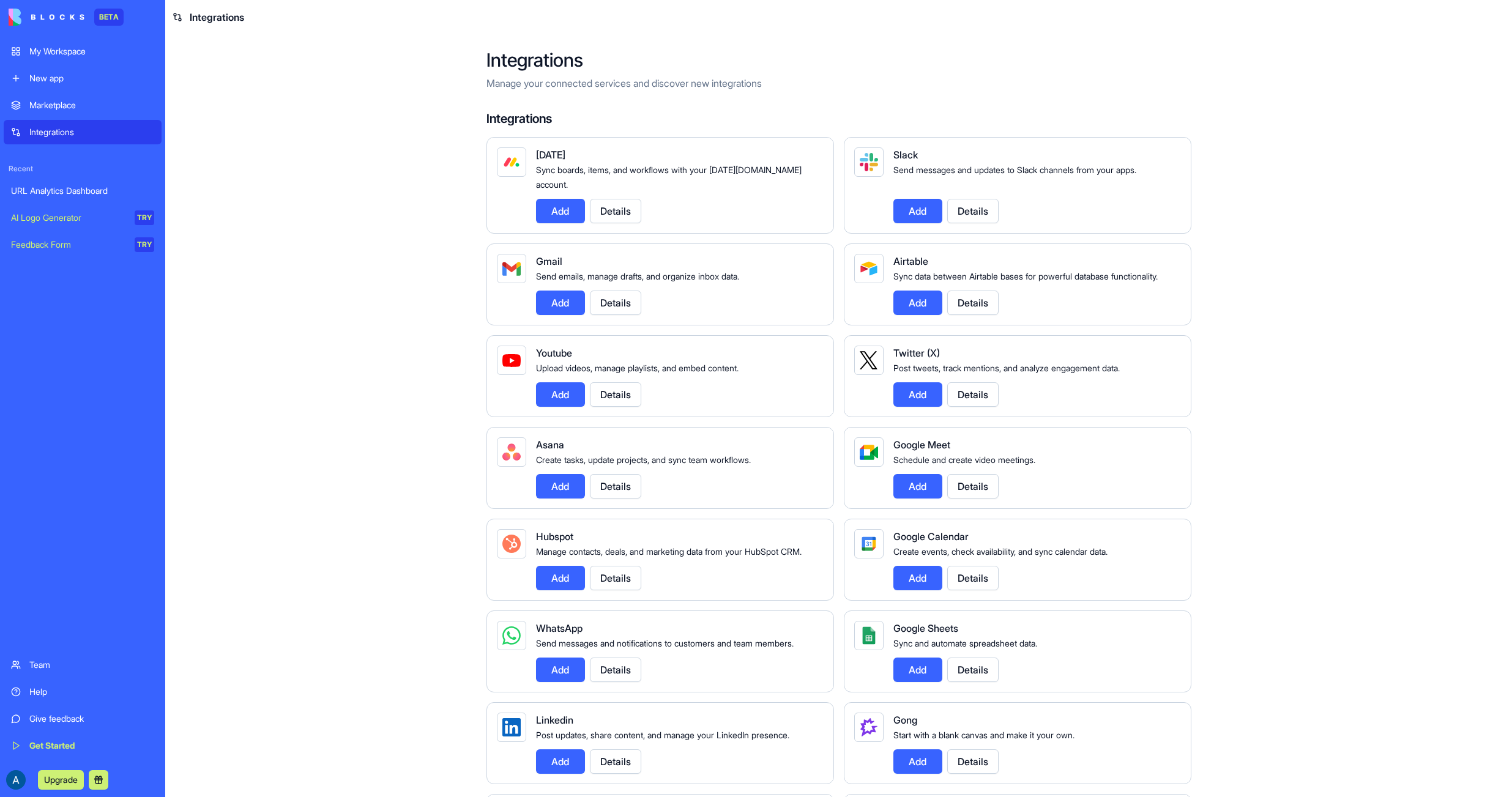
click at [21, 691] on link "Help" at bounding box center [83, 691] width 158 height 24
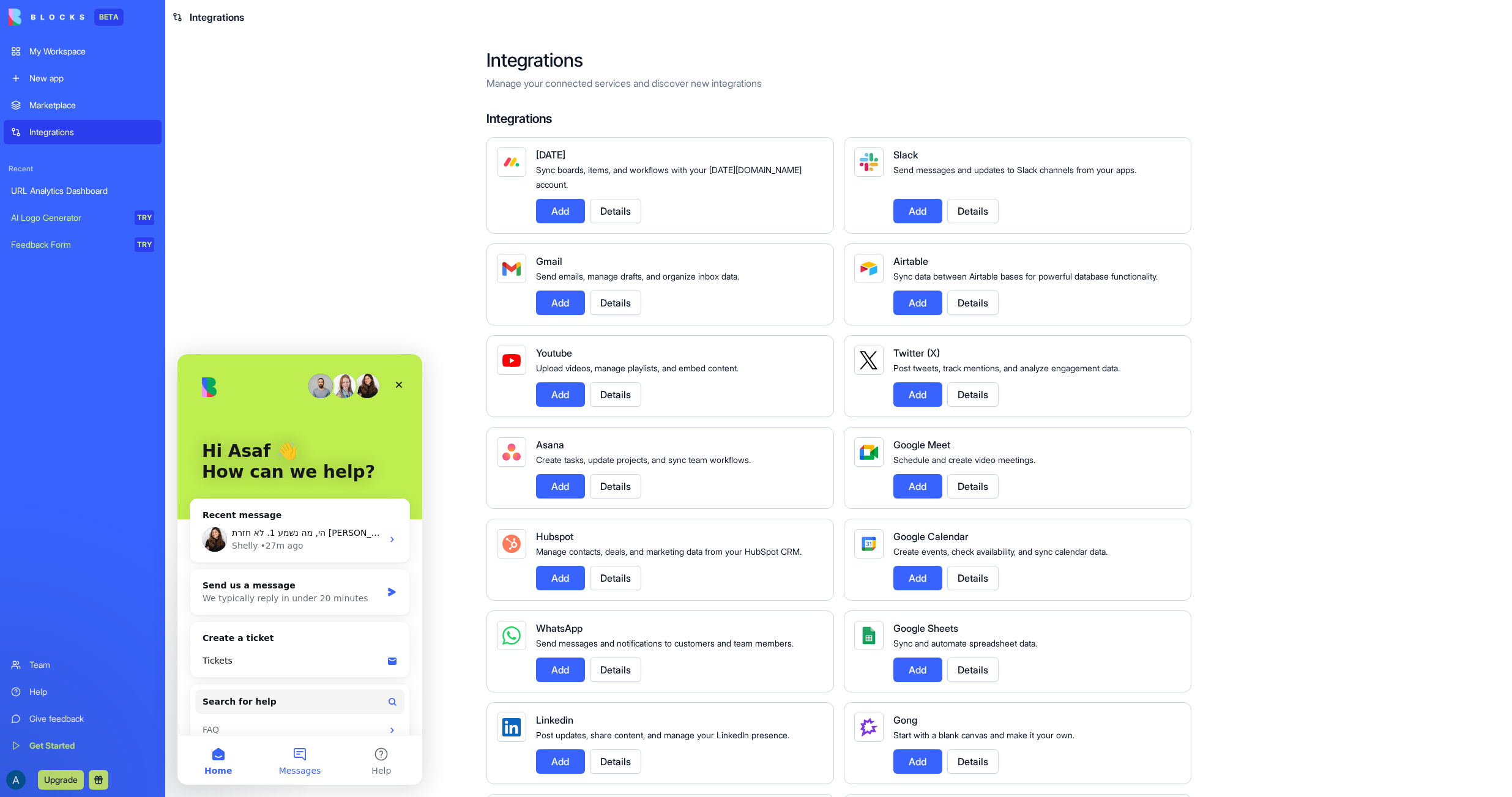
click at [297, 760] on button "Messages" at bounding box center [299, 760] width 81 height 49
